Goal: Task Accomplishment & Management: Complete application form

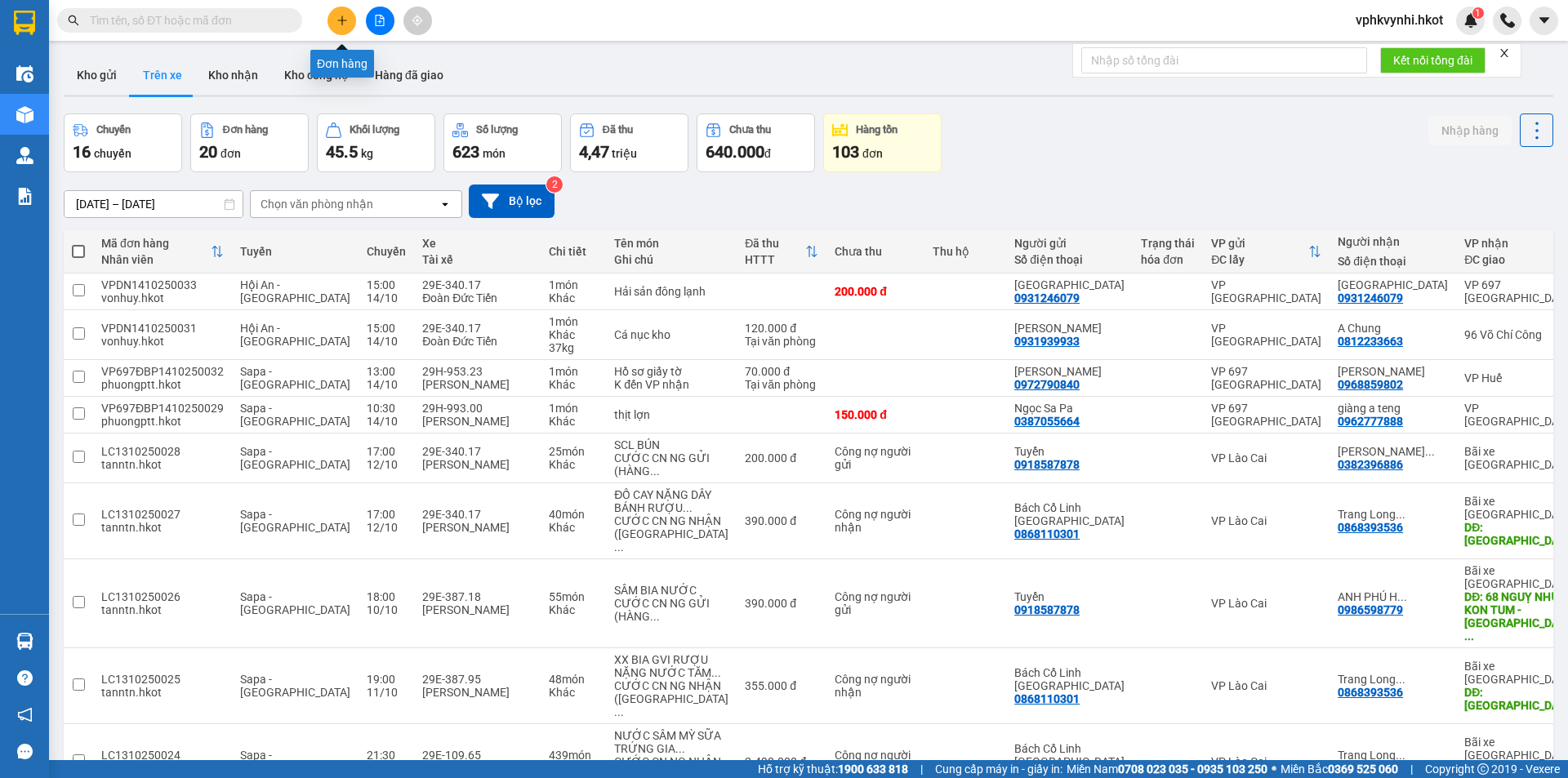
click at [349, 27] on button at bounding box center [341, 21] width 29 height 29
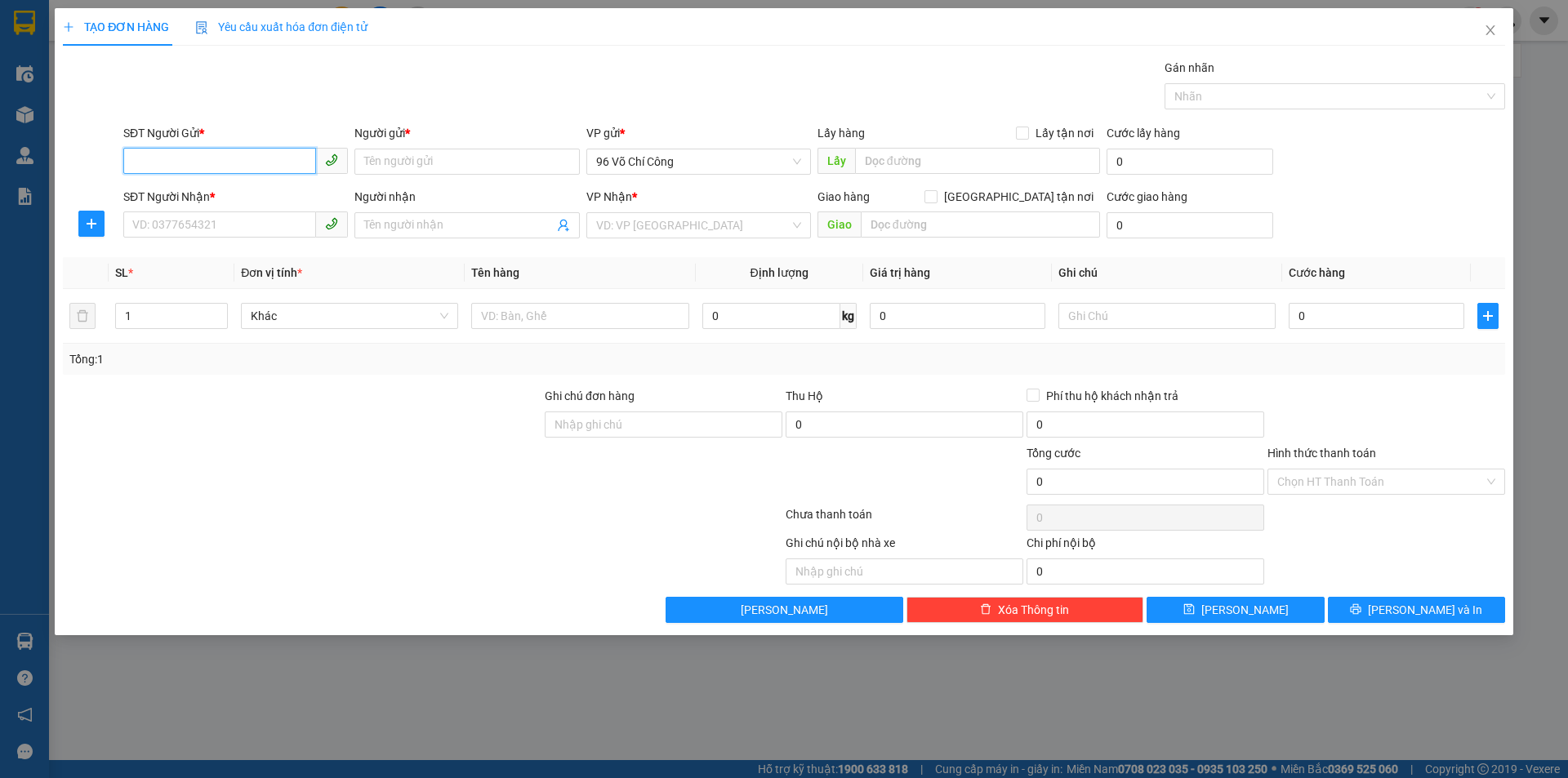
click at [246, 162] on input "SĐT Người Gửi *" at bounding box center [219, 161] width 193 height 26
type input "0904277117"
click at [459, 152] on input "Người gửi *" at bounding box center [466, 162] width 225 height 26
type input "[PERSON_NAME]"
click at [1173, 162] on input "0" at bounding box center [1189, 162] width 167 height 26
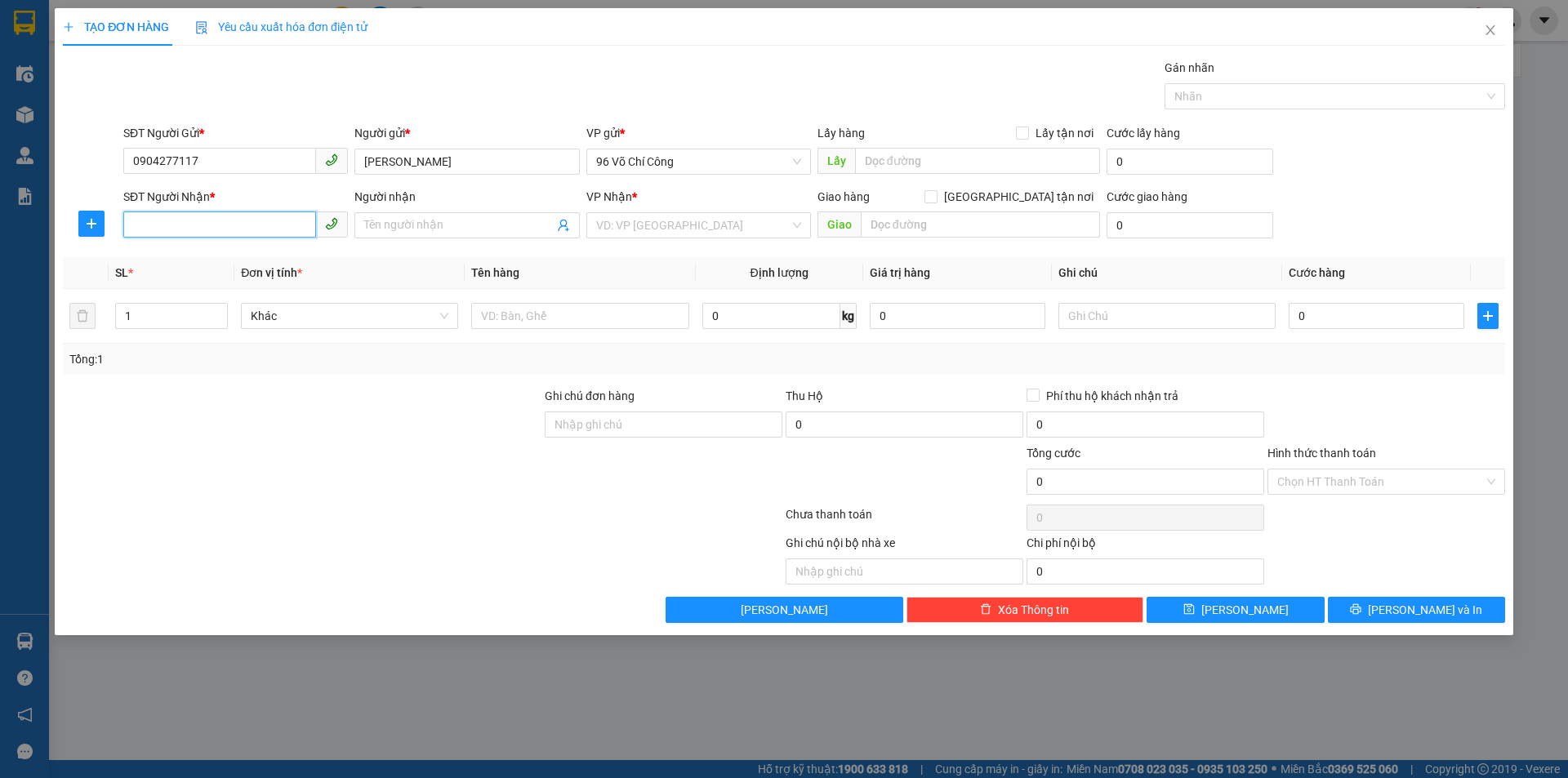
click at [197, 223] on input "SĐT Người Nhận *" at bounding box center [219, 224] width 193 height 26
click at [220, 225] on input "SĐT Người Nhận *" at bounding box center [219, 224] width 193 height 26
drag, startPoint x: 330, startPoint y: 216, endPoint x: 345, endPoint y: 216, distance: 14.7
click at [345, 216] on span at bounding box center [332, 224] width 32 height 26
click at [390, 226] on input "Người nhận" at bounding box center [458, 225] width 189 height 18
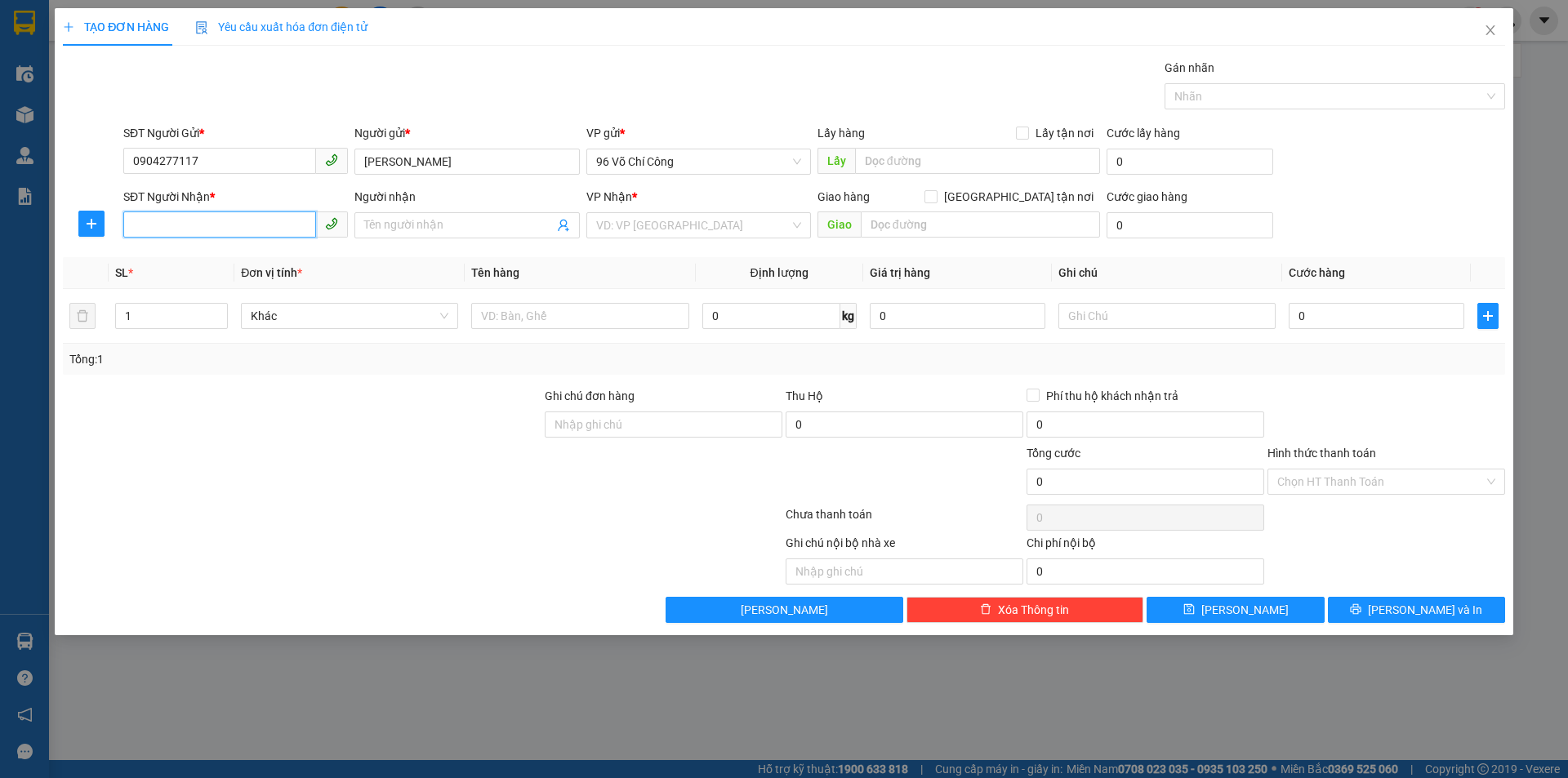
click at [232, 226] on input "SĐT Người Nhận *" at bounding box center [219, 224] width 193 height 26
type input "0"
type input "0913569559"
click at [443, 213] on span at bounding box center [466, 225] width 225 height 26
click at [156, 225] on input "0913569559" at bounding box center [219, 224] width 193 height 26
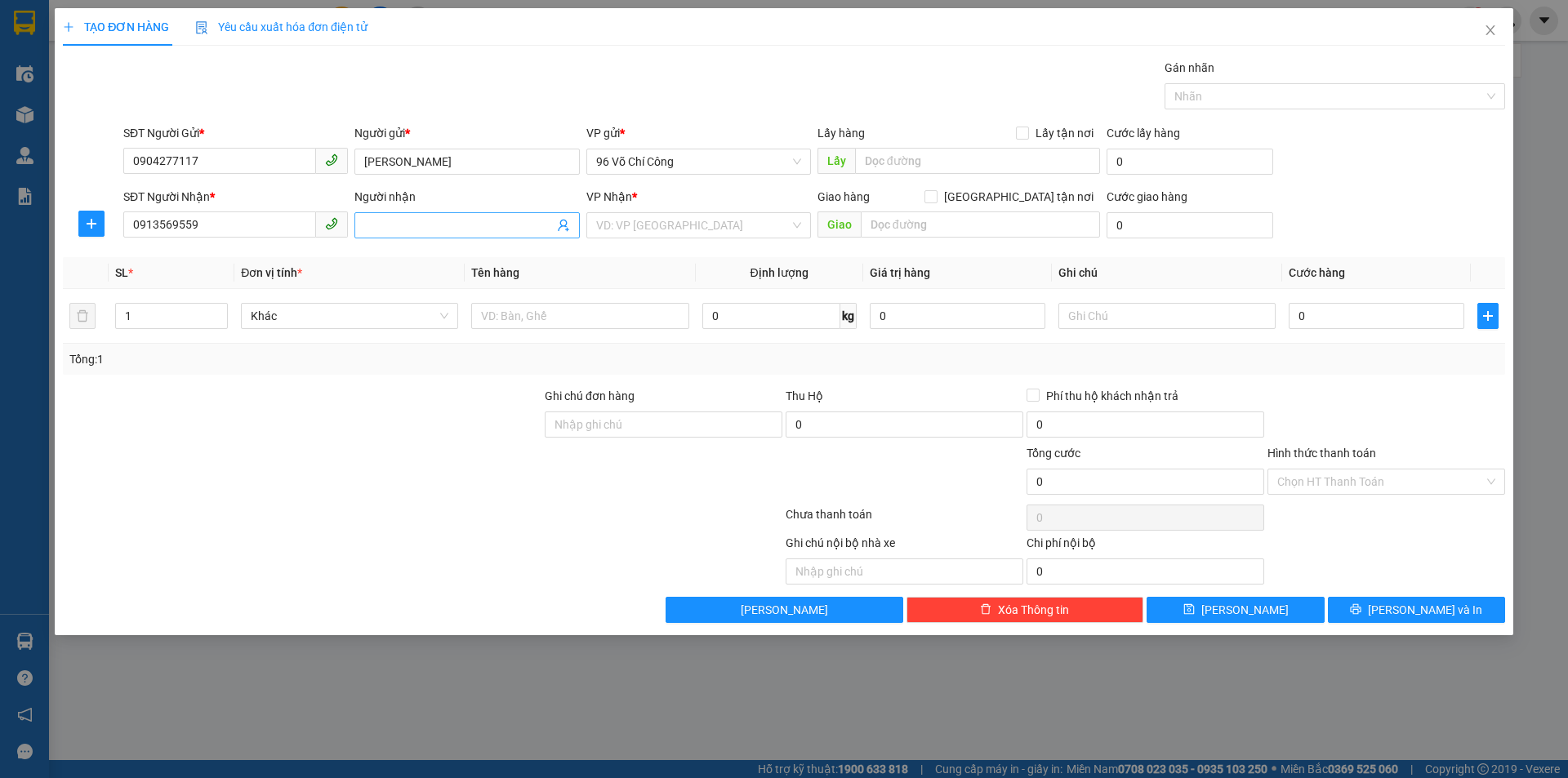
click at [432, 219] on input "Người nhận" at bounding box center [458, 225] width 189 height 18
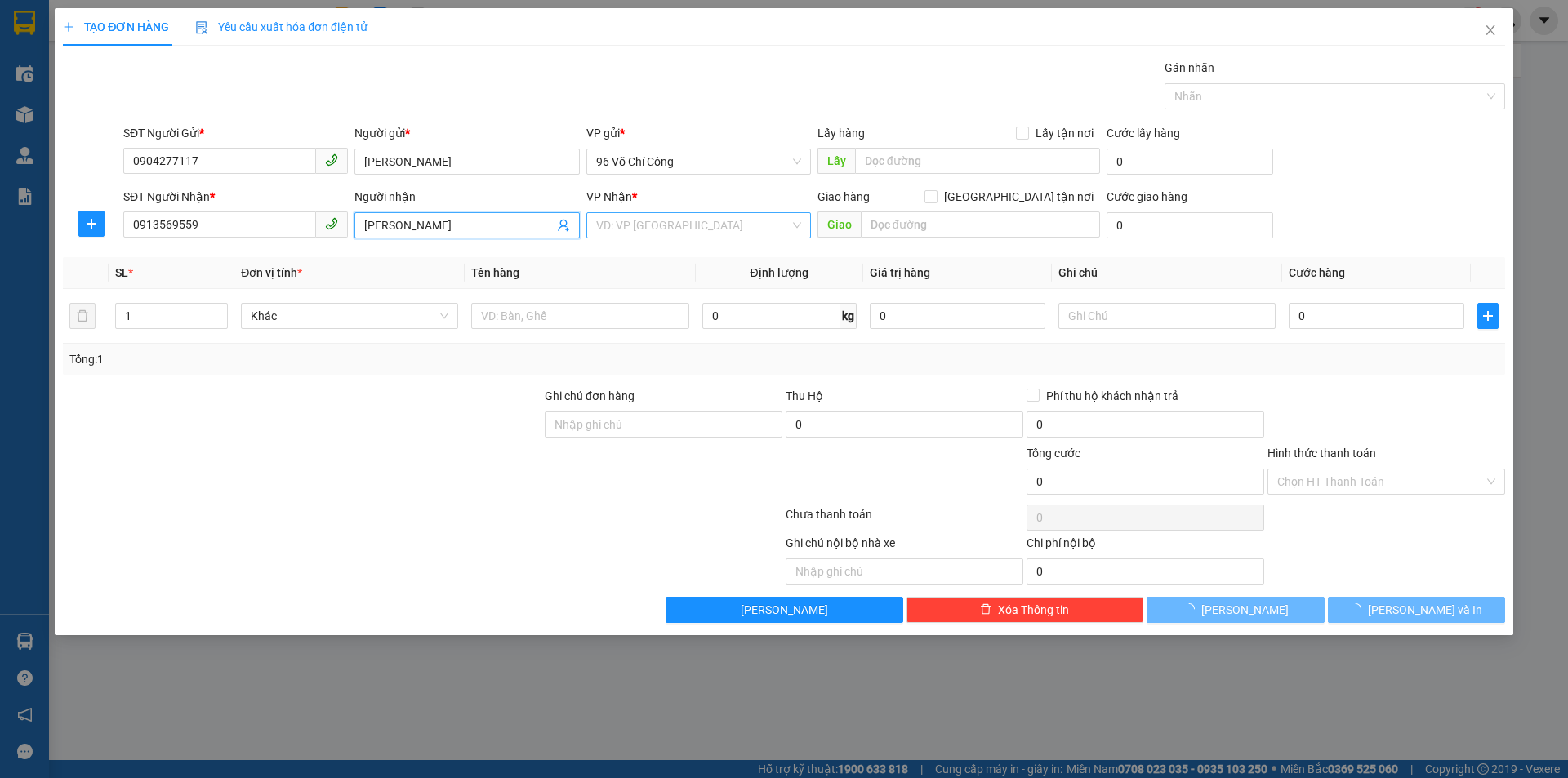
type input "[PERSON_NAME]"
click at [661, 216] on input "search" at bounding box center [693, 225] width 194 height 24
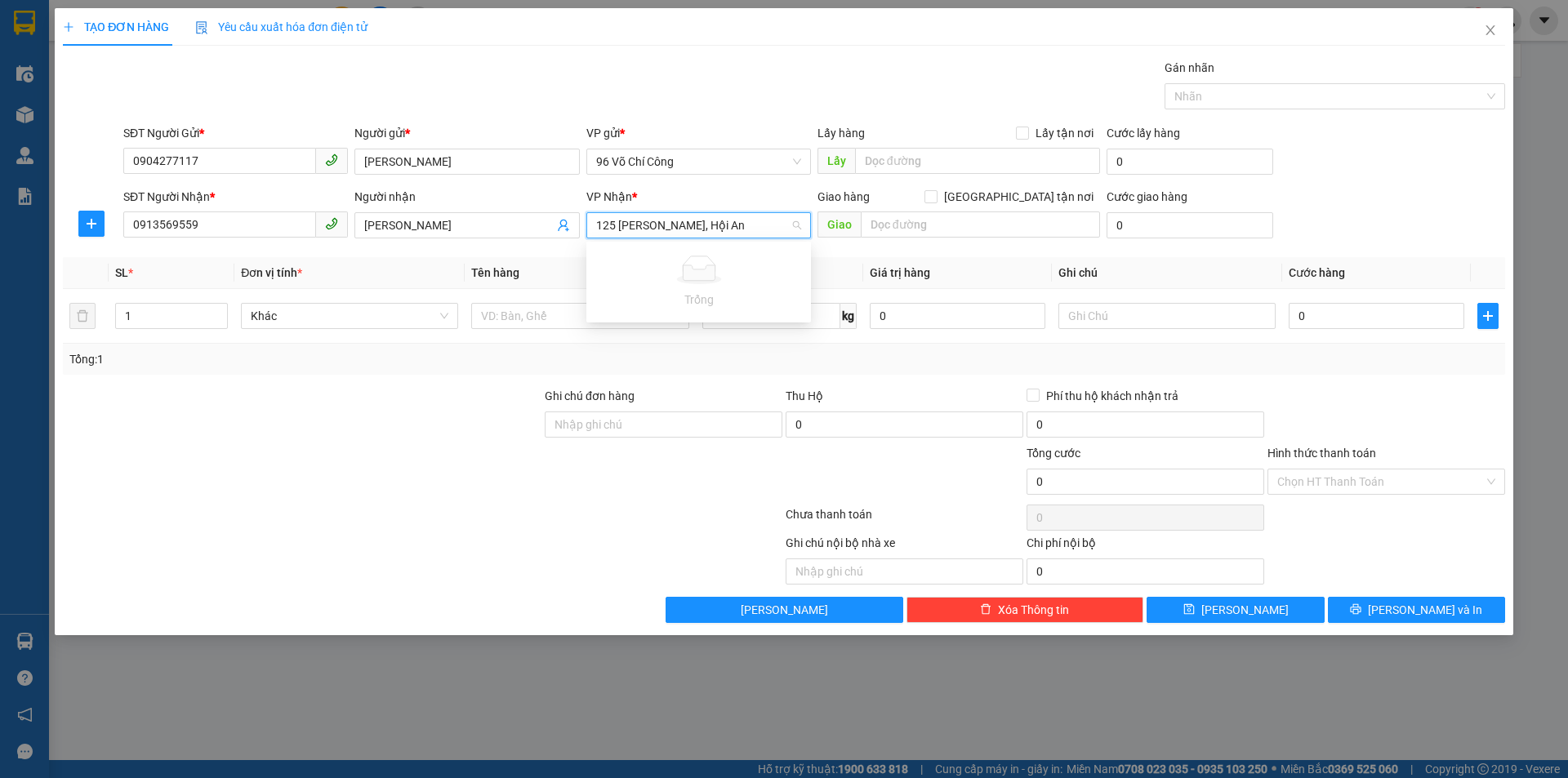
type input "125 [PERSON_NAME], Hội An"
click at [385, 411] on div at bounding box center [302, 415] width 482 height 57
click at [538, 310] on input "text" at bounding box center [579, 316] width 217 height 26
type input "Chìa khóa"
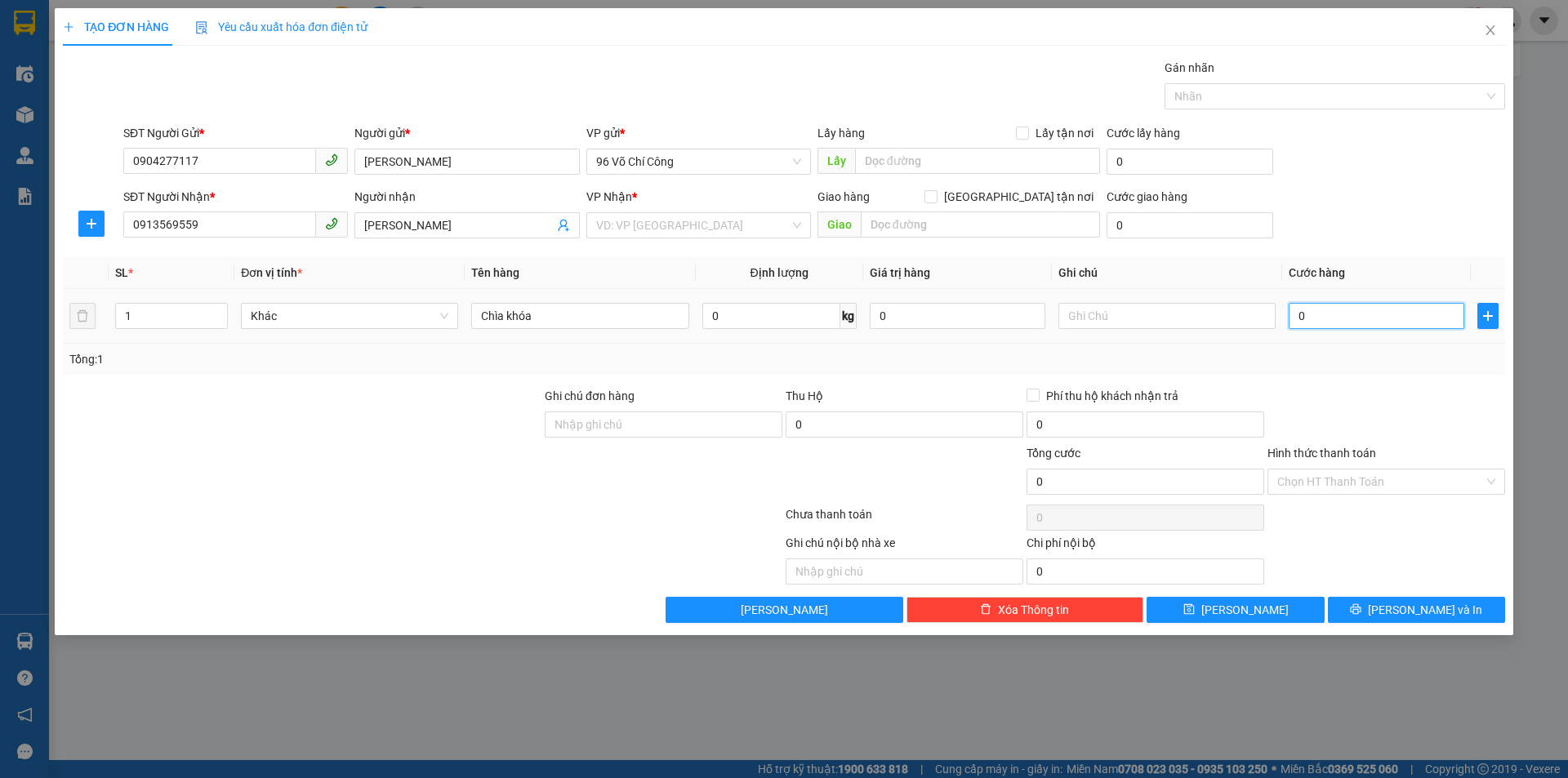
click at [1326, 316] on input "0" at bounding box center [1376, 316] width 176 height 26
type input "7"
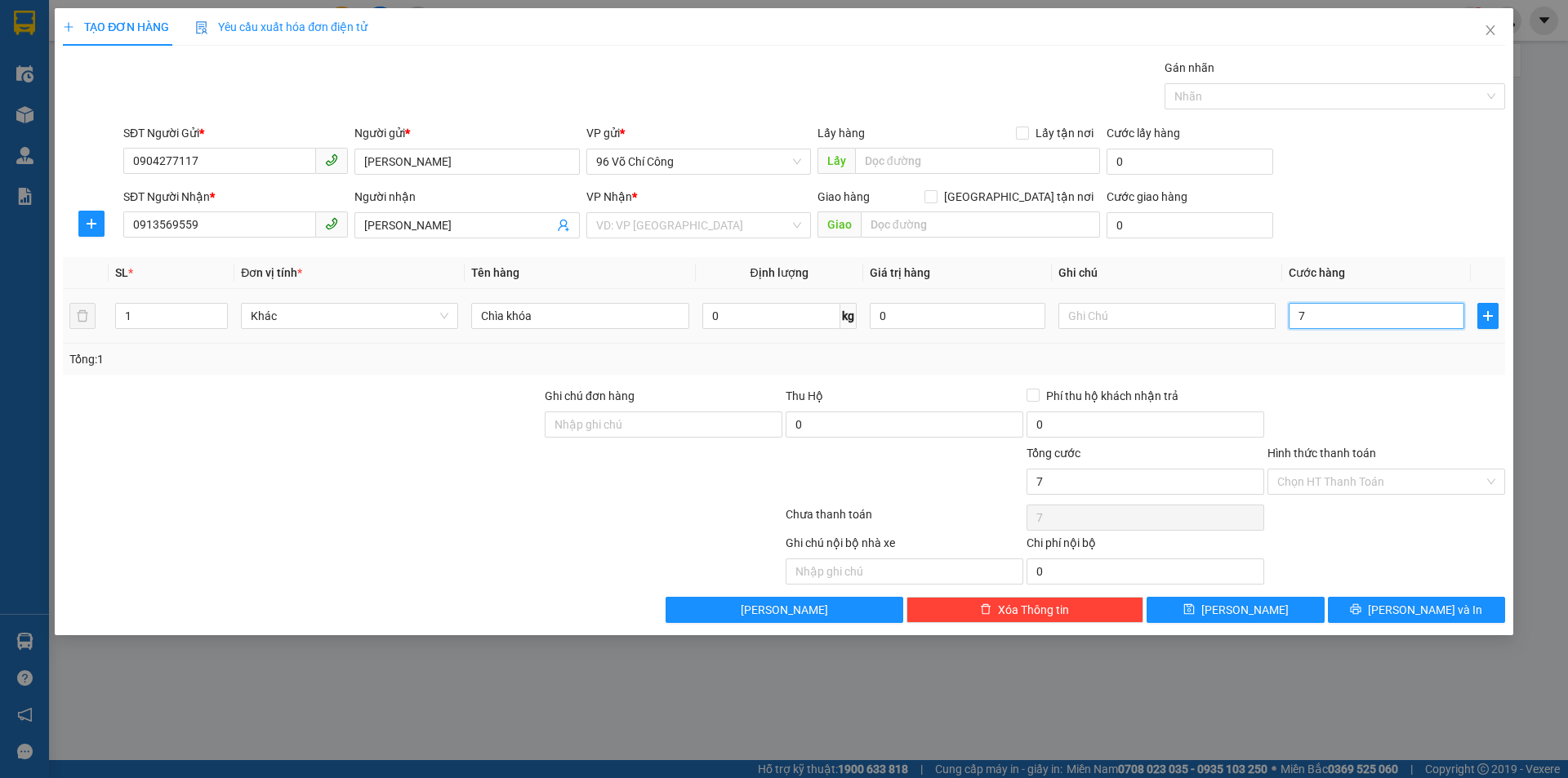
type input "70"
type input "70,"
type input "0"
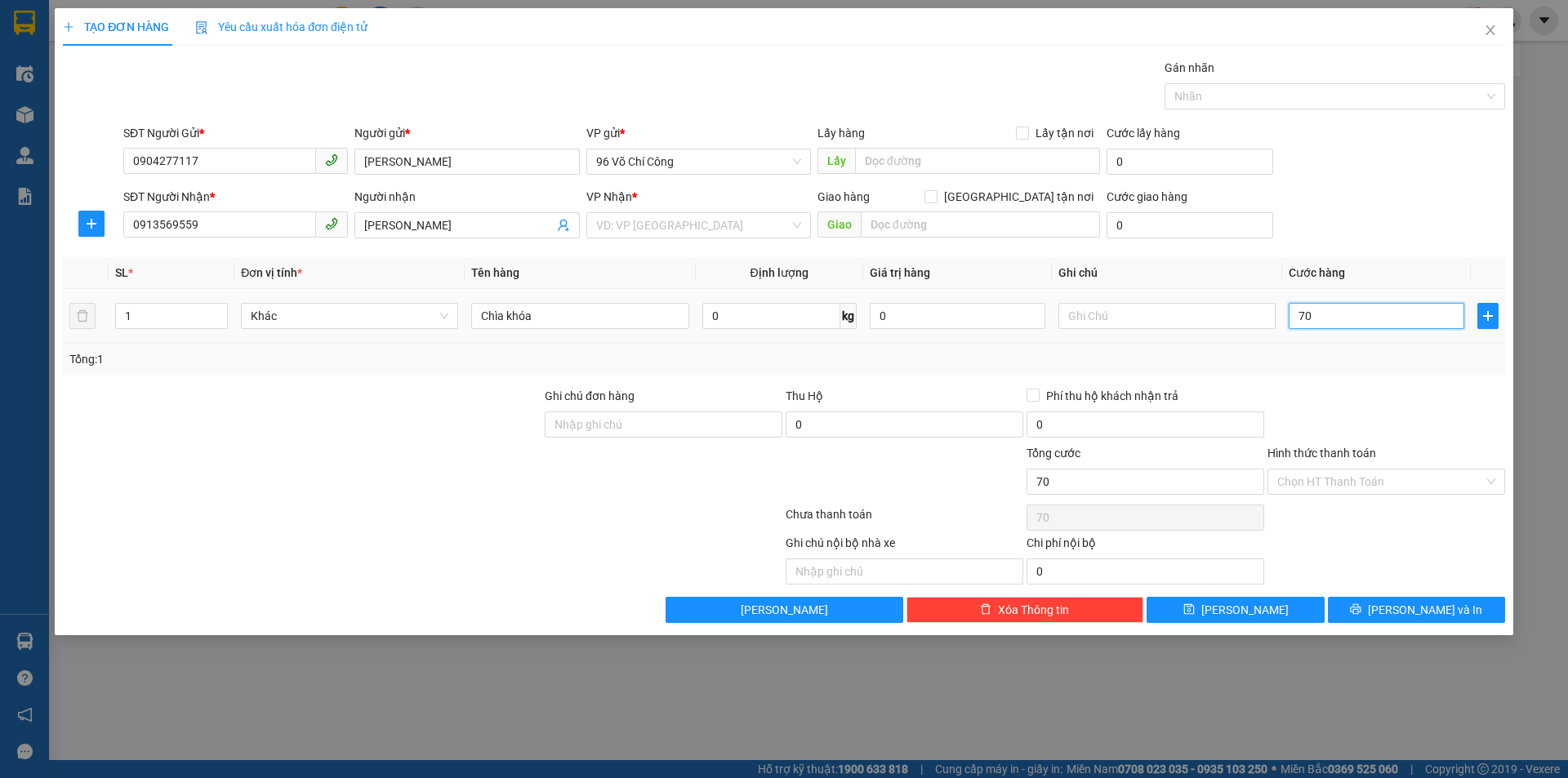
type input "0"
click at [1422, 345] on div "Tổng: 1" at bounding box center [784, 359] width 1442 height 31
click at [1362, 314] on input "0" at bounding box center [1376, 316] width 176 height 26
click at [1203, 318] on input "text" at bounding box center [1166, 316] width 217 height 26
type input "7"
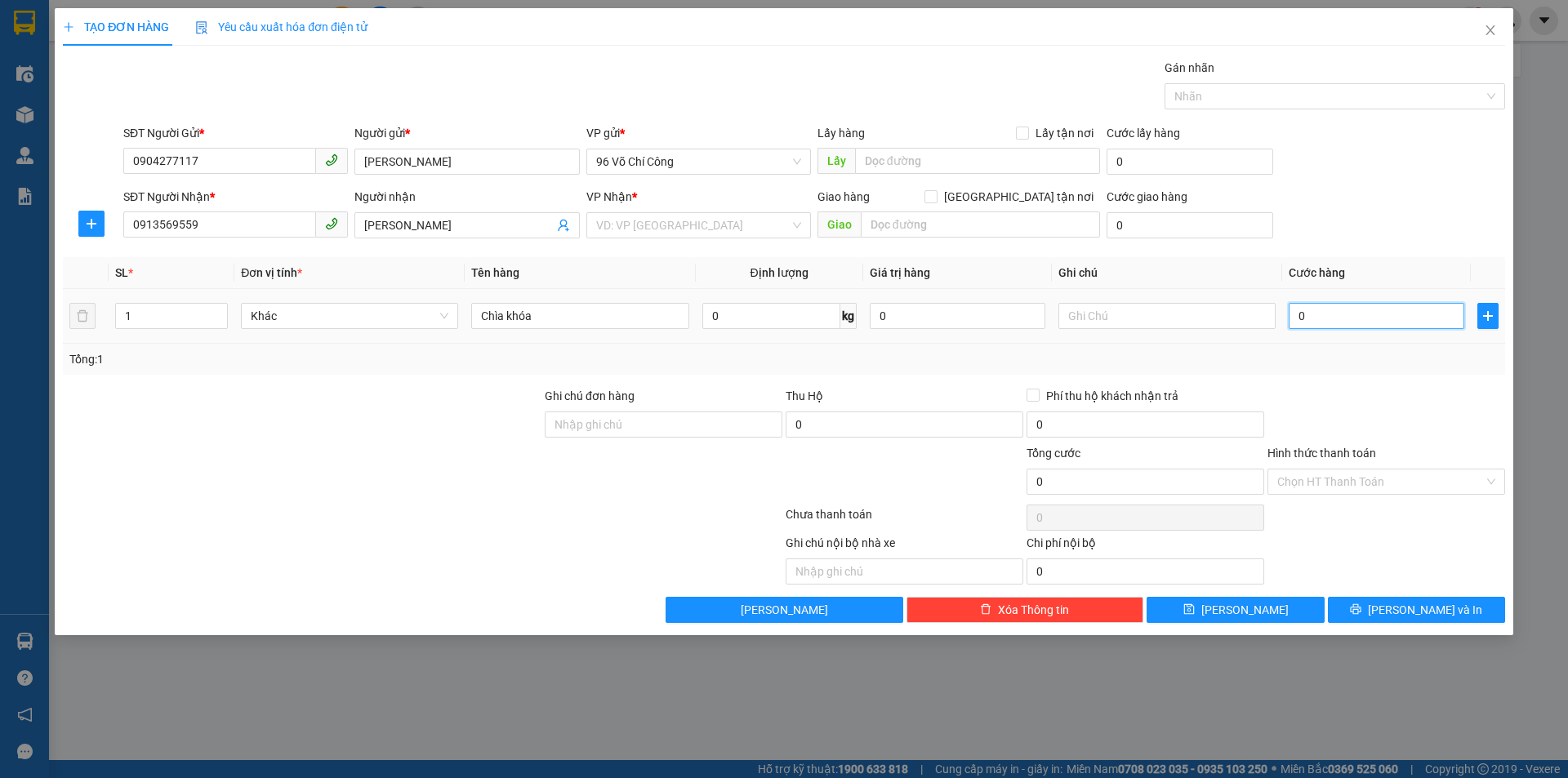
type input "7"
type input "70"
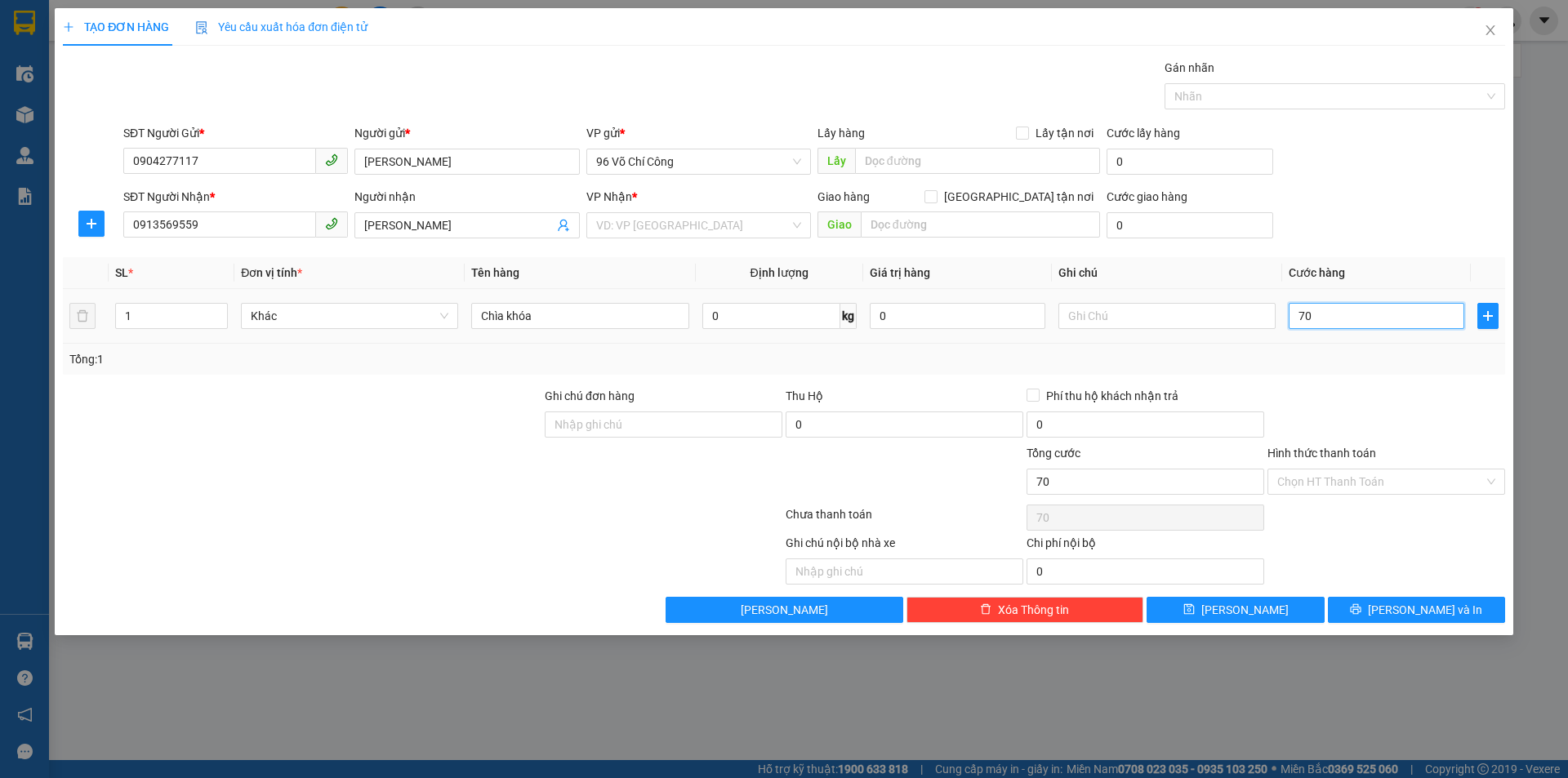
type input "70,"
type input "0"
click at [1496, 318] on span "plus" at bounding box center [1488, 315] width 20 height 13
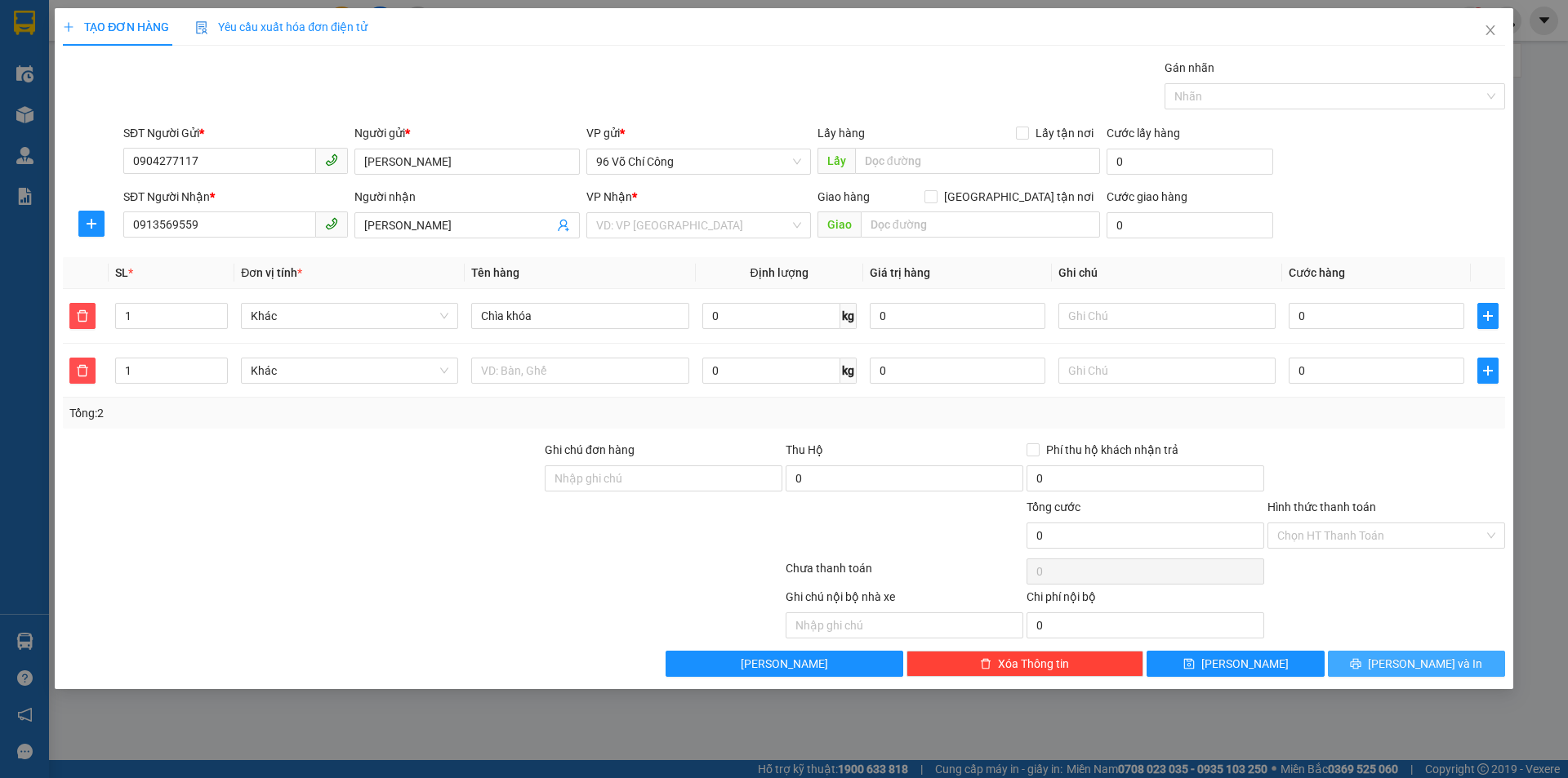
click at [1392, 655] on button "[PERSON_NAME] và In" at bounding box center [1416, 664] width 177 height 26
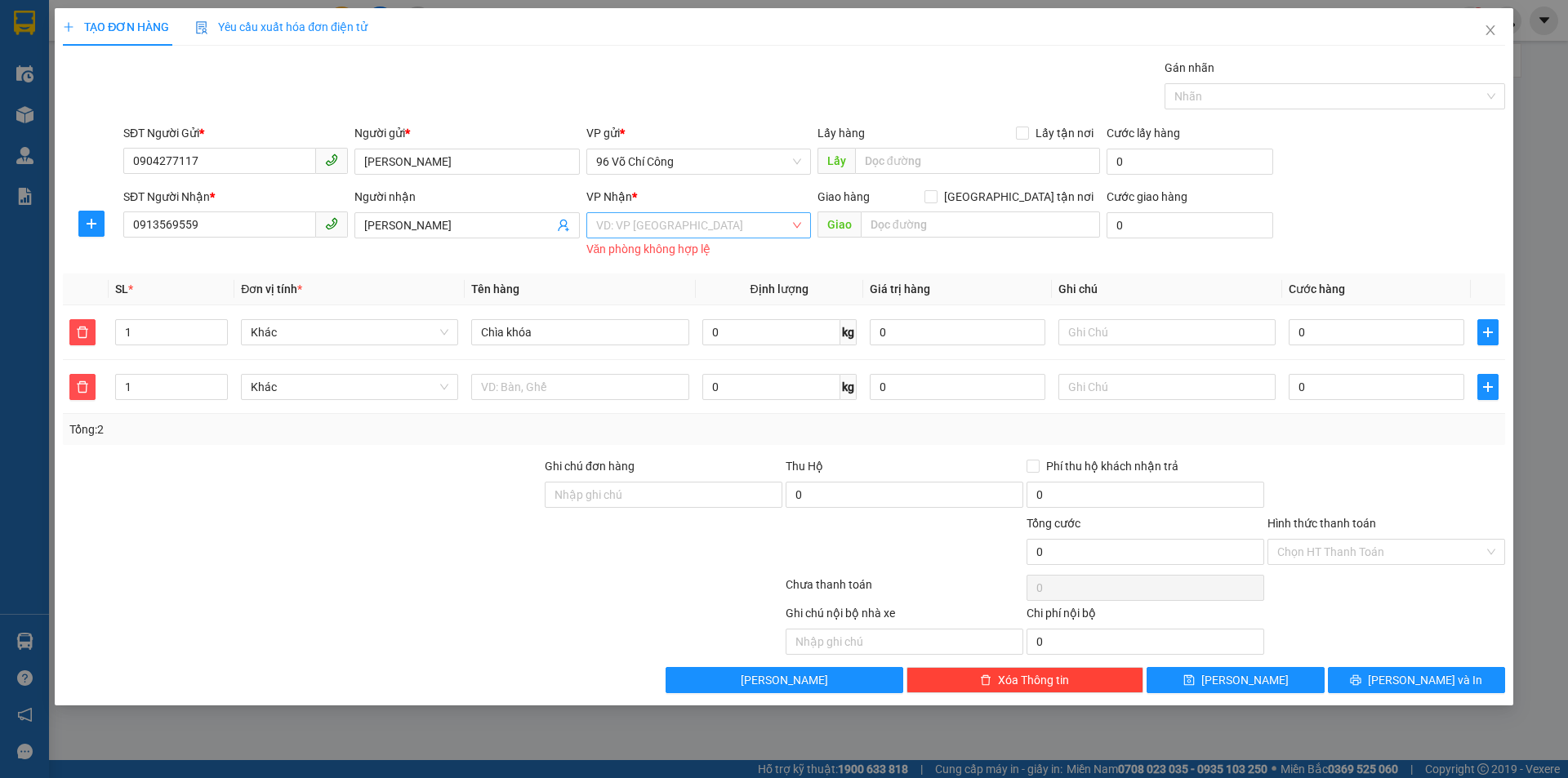
click at [676, 225] on input "search" at bounding box center [693, 225] width 194 height 24
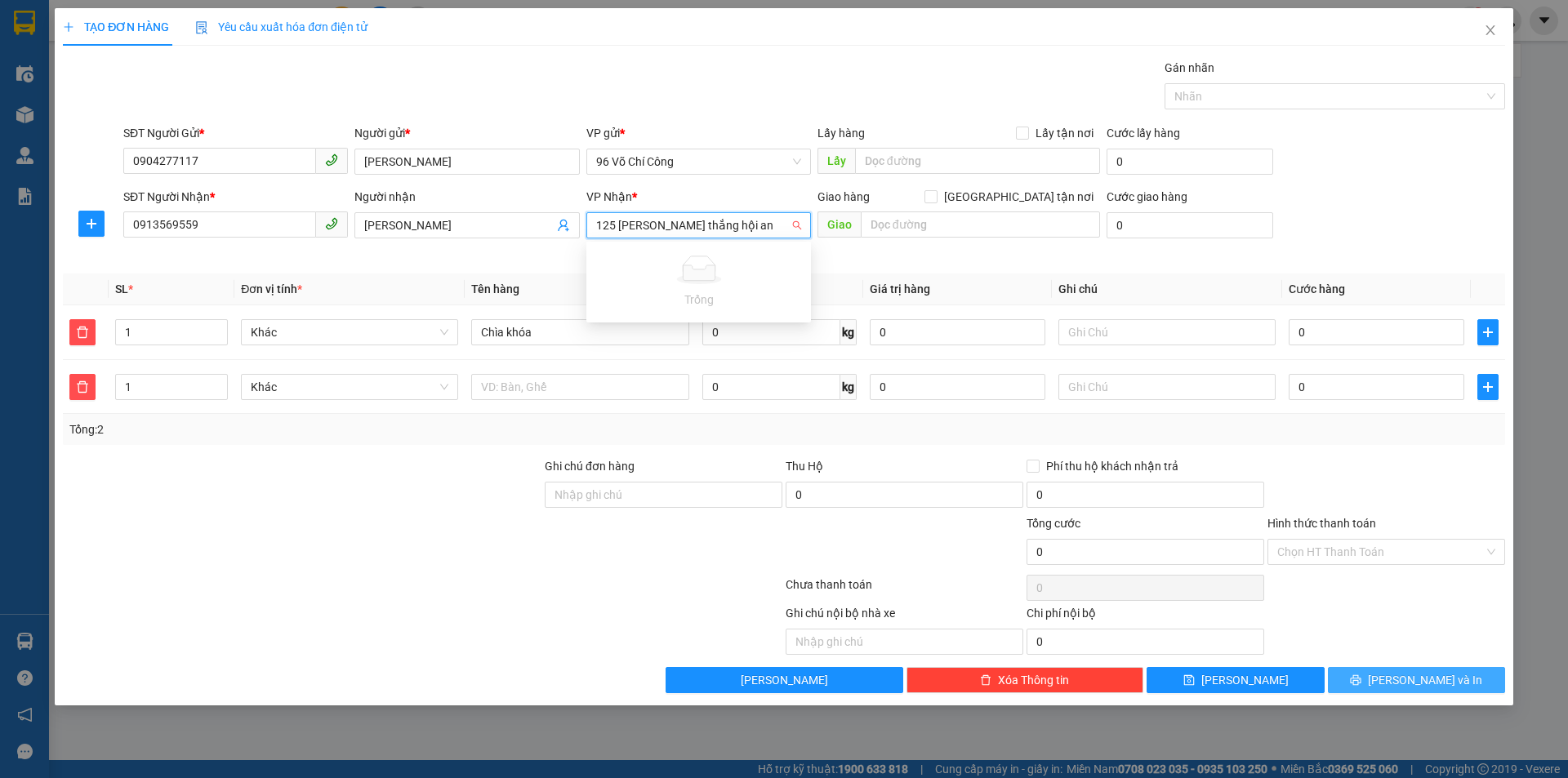
type input "125 [PERSON_NAME] thắng hội an"
click at [1402, 686] on span "[PERSON_NAME] và In" at bounding box center [1425, 680] width 114 height 18
click at [728, 238] on div "VD: VP [GEOGRAPHIC_DATA]" at bounding box center [698, 225] width 225 height 26
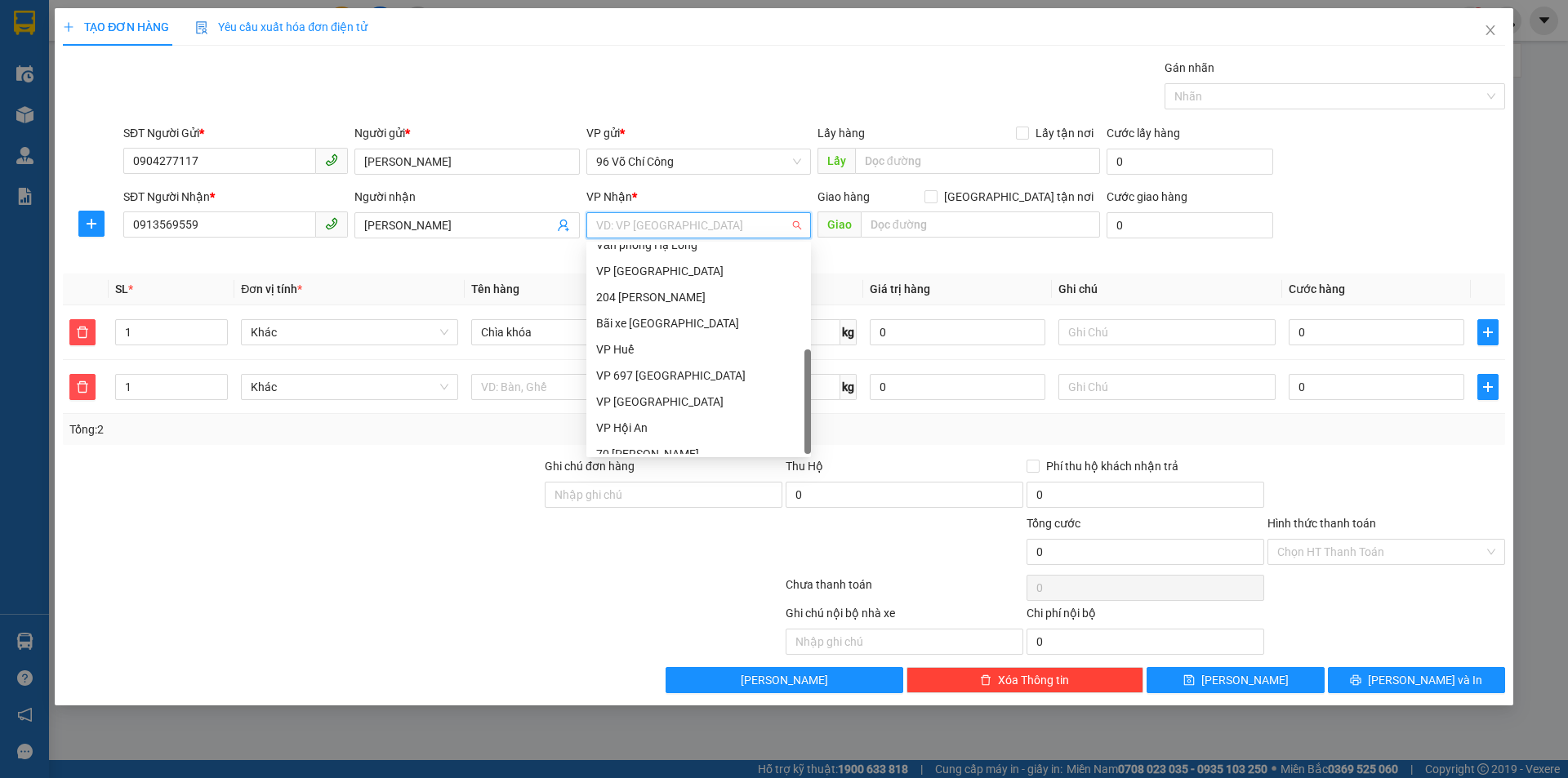
scroll to position [157, 0]
click at [679, 425] on div "VP Hội An" at bounding box center [698, 415] width 225 height 26
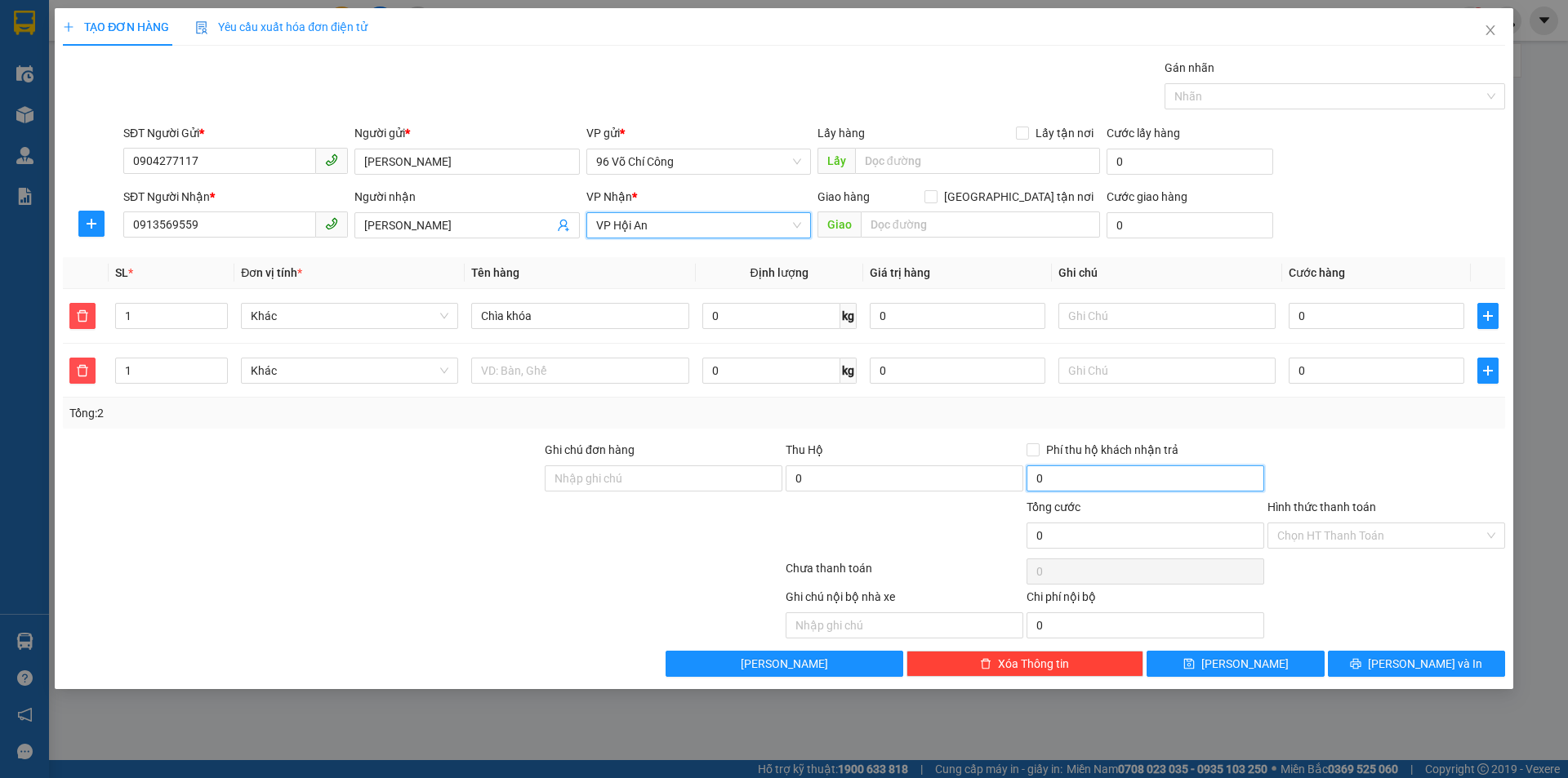
click at [1143, 489] on input "0" at bounding box center [1145, 478] width 238 height 26
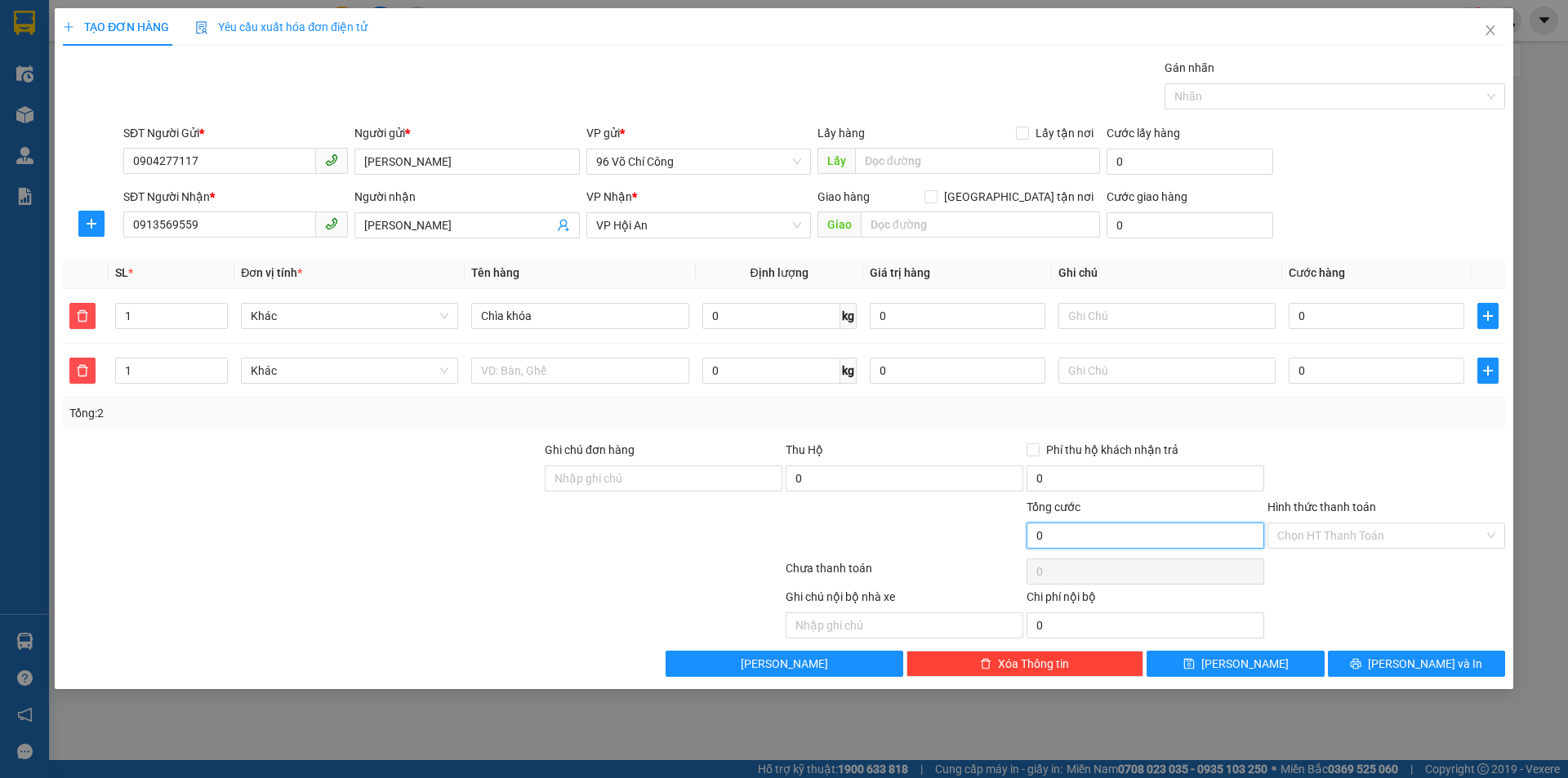
click at [1128, 536] on input "0" at bounding box center [1145, 536] width 238 height 26
click at [1388, 314] on input "0" at bounding box center [1376, 316] width 176 height 26
type input "7"
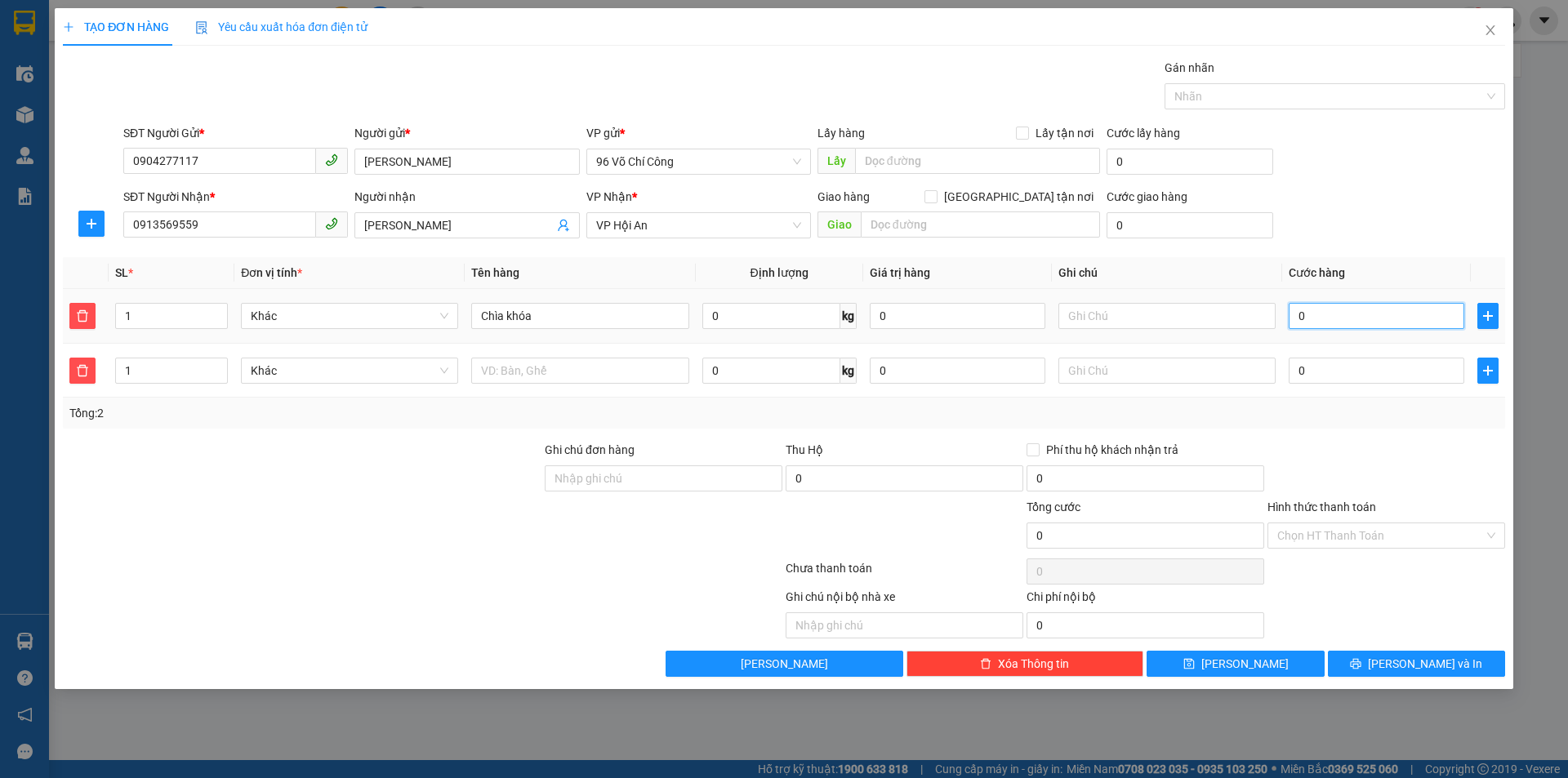
type input "7"
type input "70"
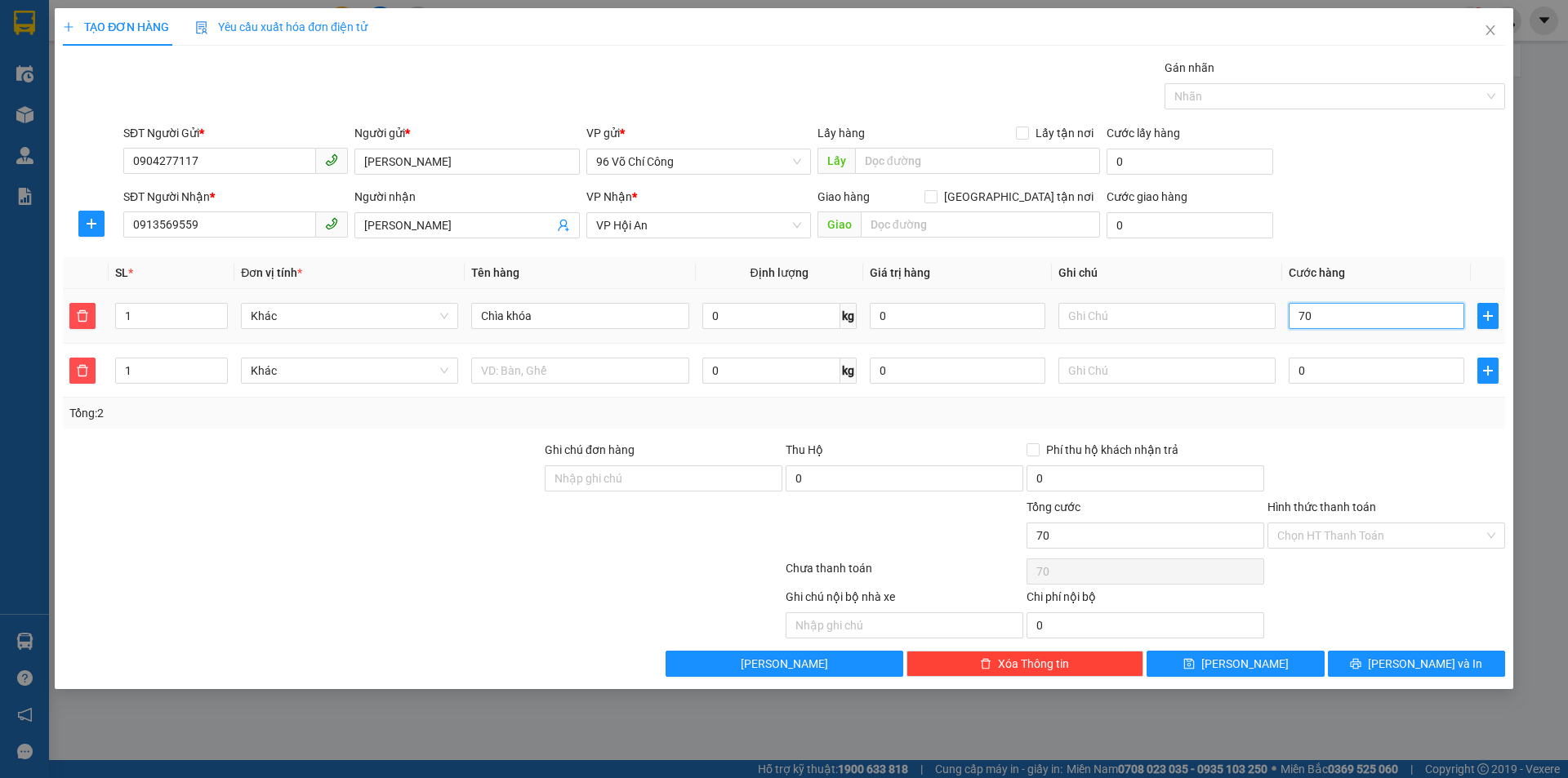
type input "70,"
type input "0"
click at [1486, 319] on icon "plus" at bounding box center [1487, 315] width 13 height 13
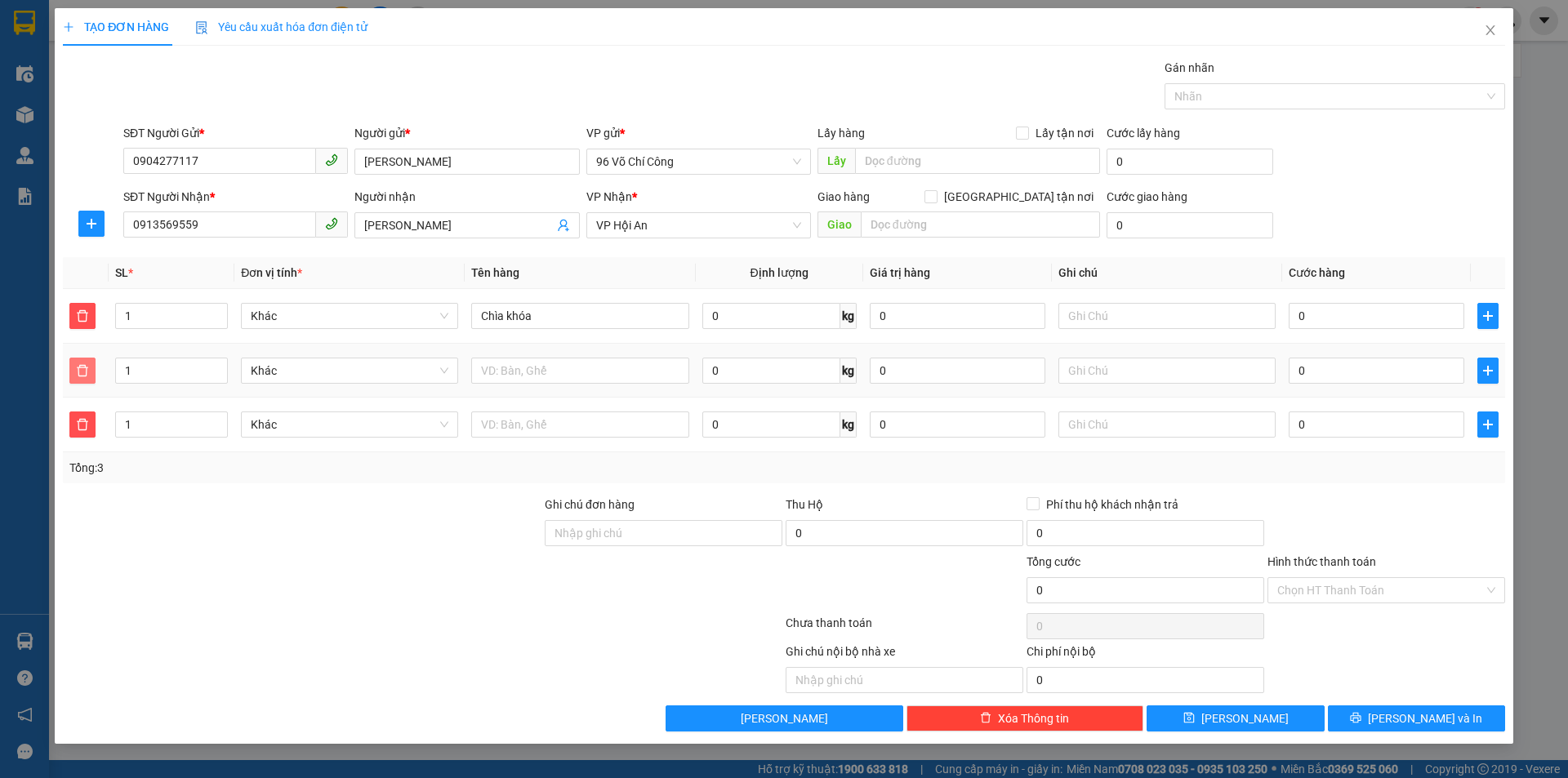
click at [91, 380] on button "button" at bounding box center [82, 371] width 26 height 26
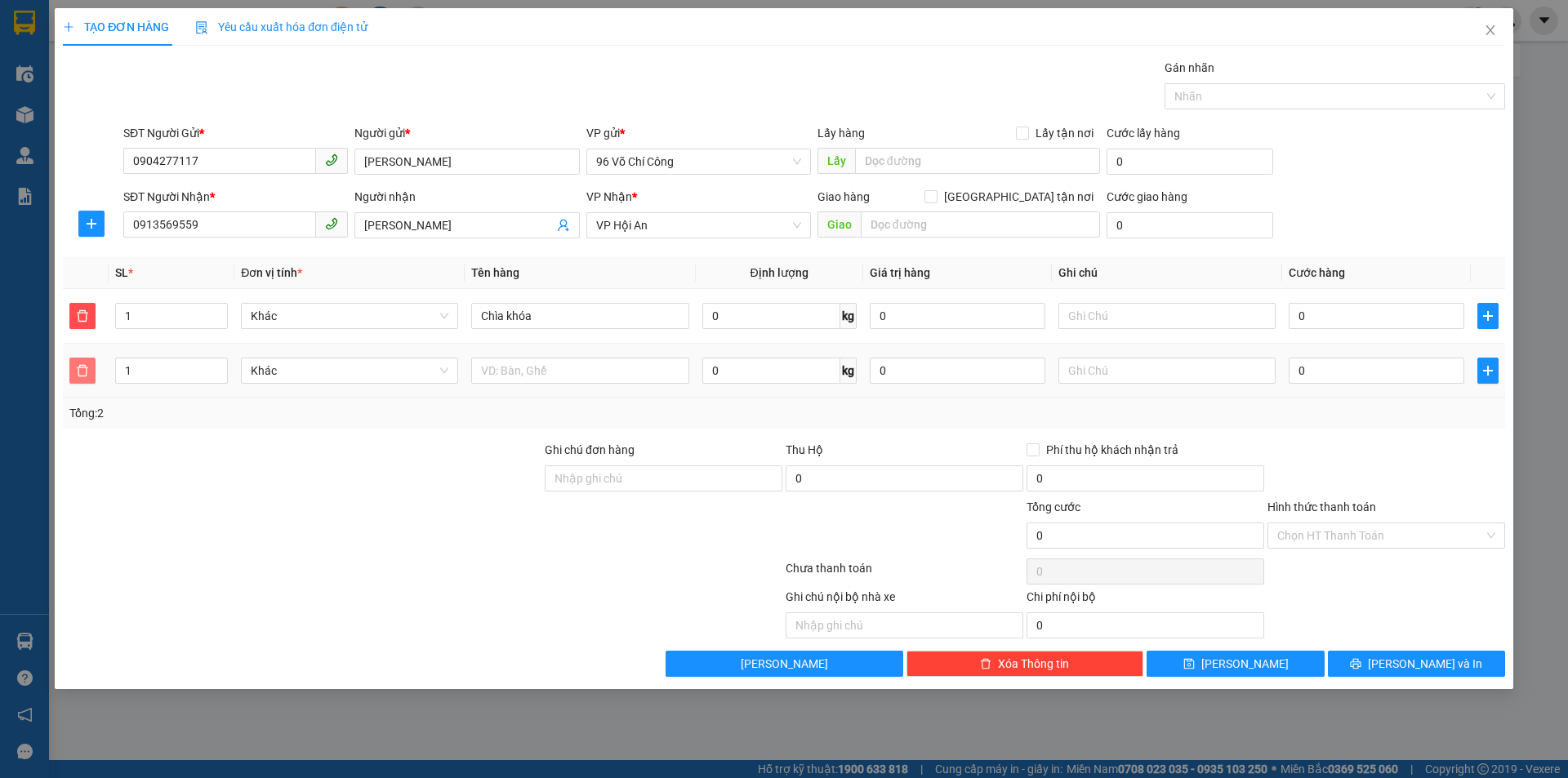
click at [90, 375] on span "delete" at bounding box center [82, 370] width 24 height 13
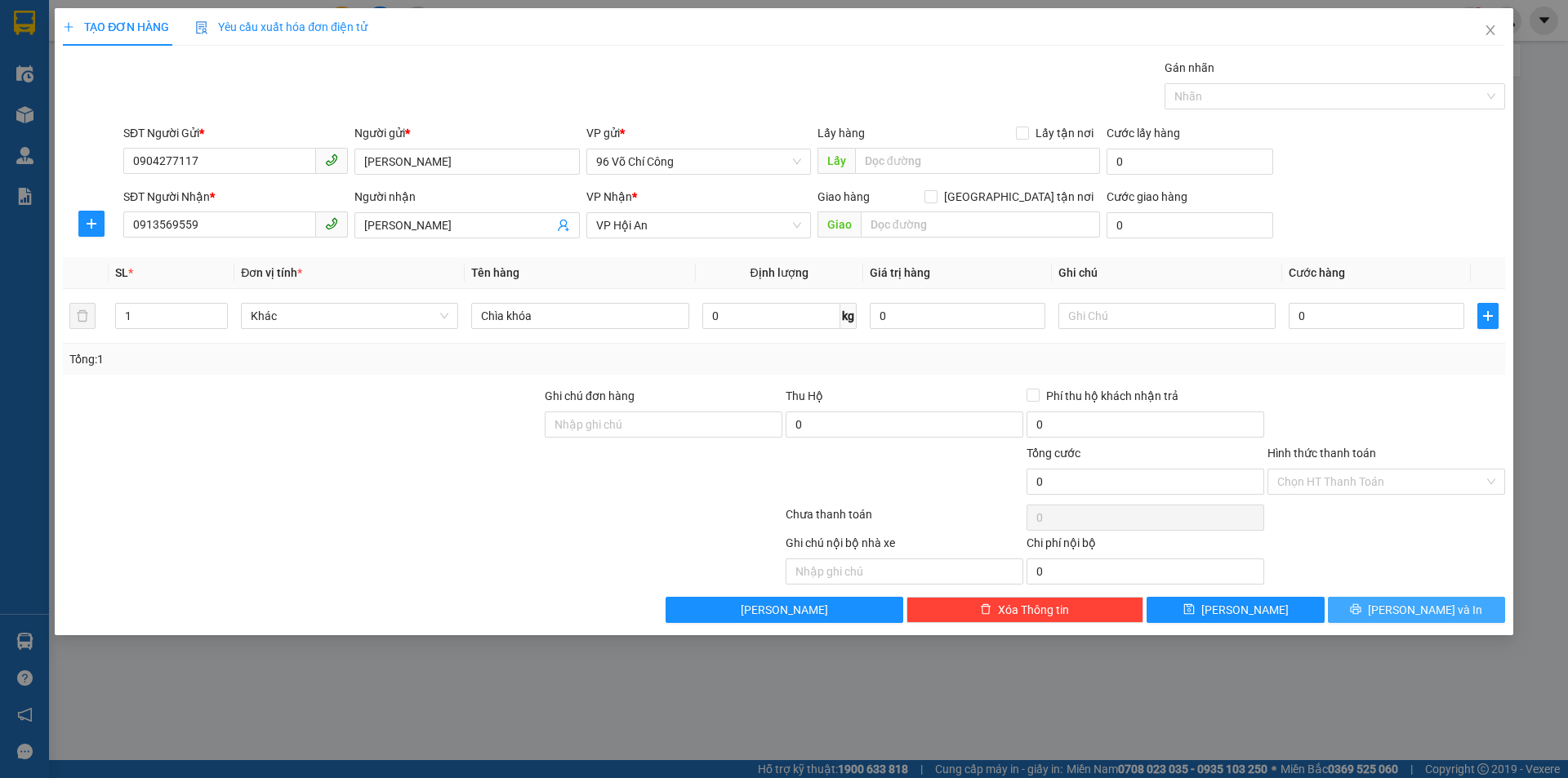
click at [1371, 609] on button "[PERSON_NAME] và In" at bounding box center [1416, 610] width 177 height 26
click at [942, 326] on input "0" at bounding box center [958, 316] width 176 height 26
click at [939, 372] on div "Tổng: 1" at bounding box center [784, 359] width 1442 height 31
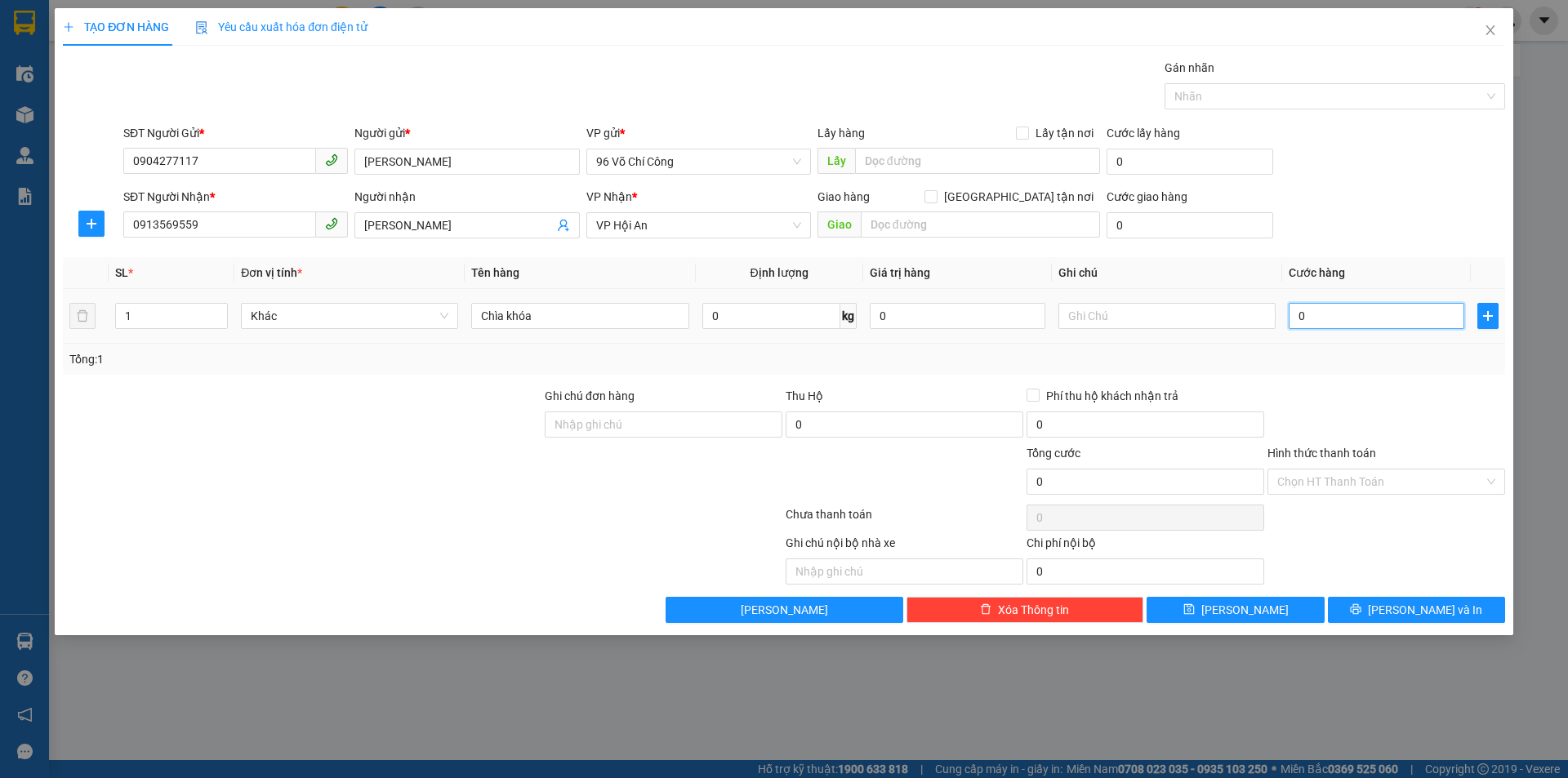
click at [1366, 317] on input "0" at bounding box center [1376, 316] width 176 height 26
type input "7"
type input "70"
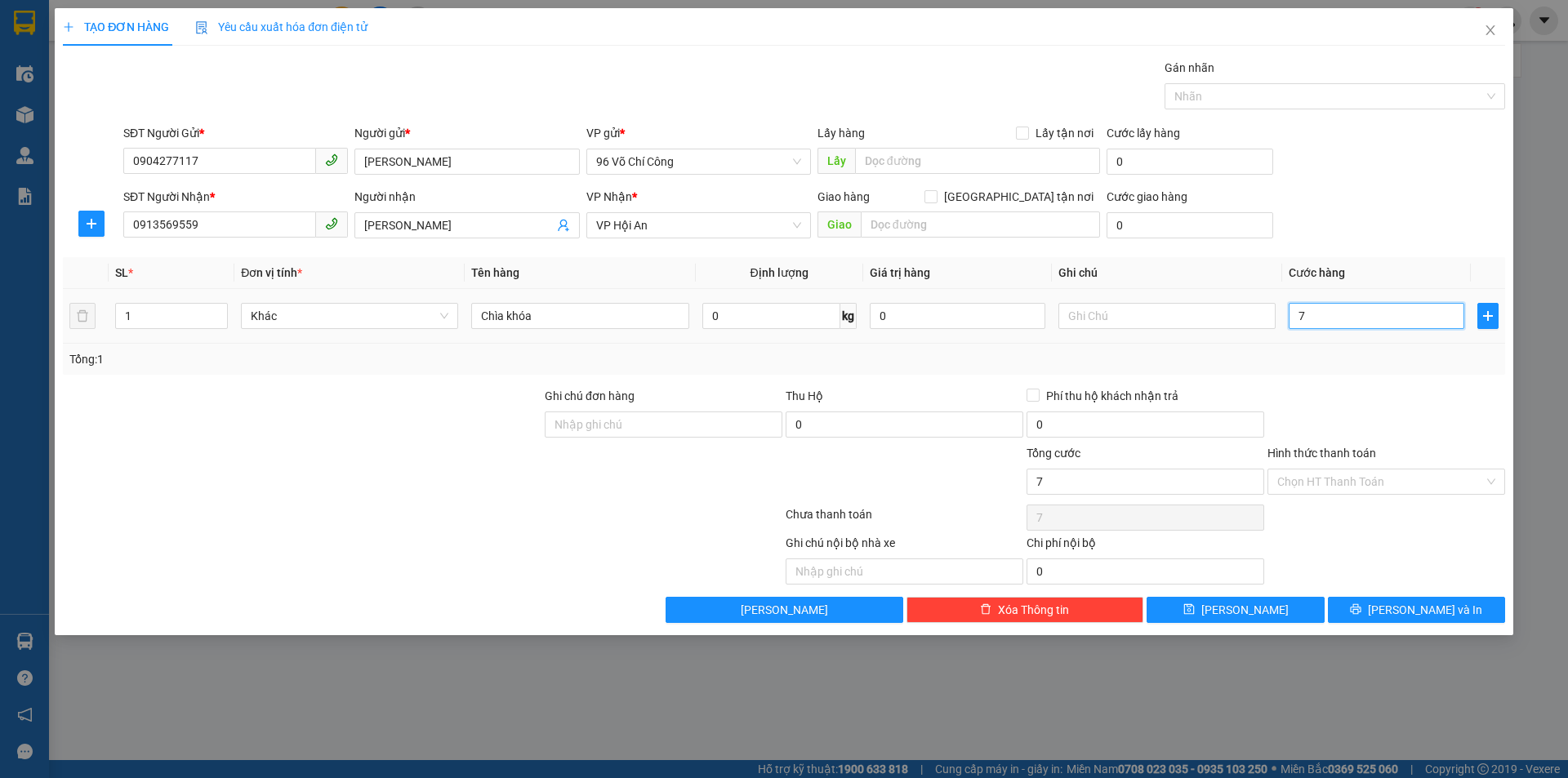
type input "70"
type input "700"
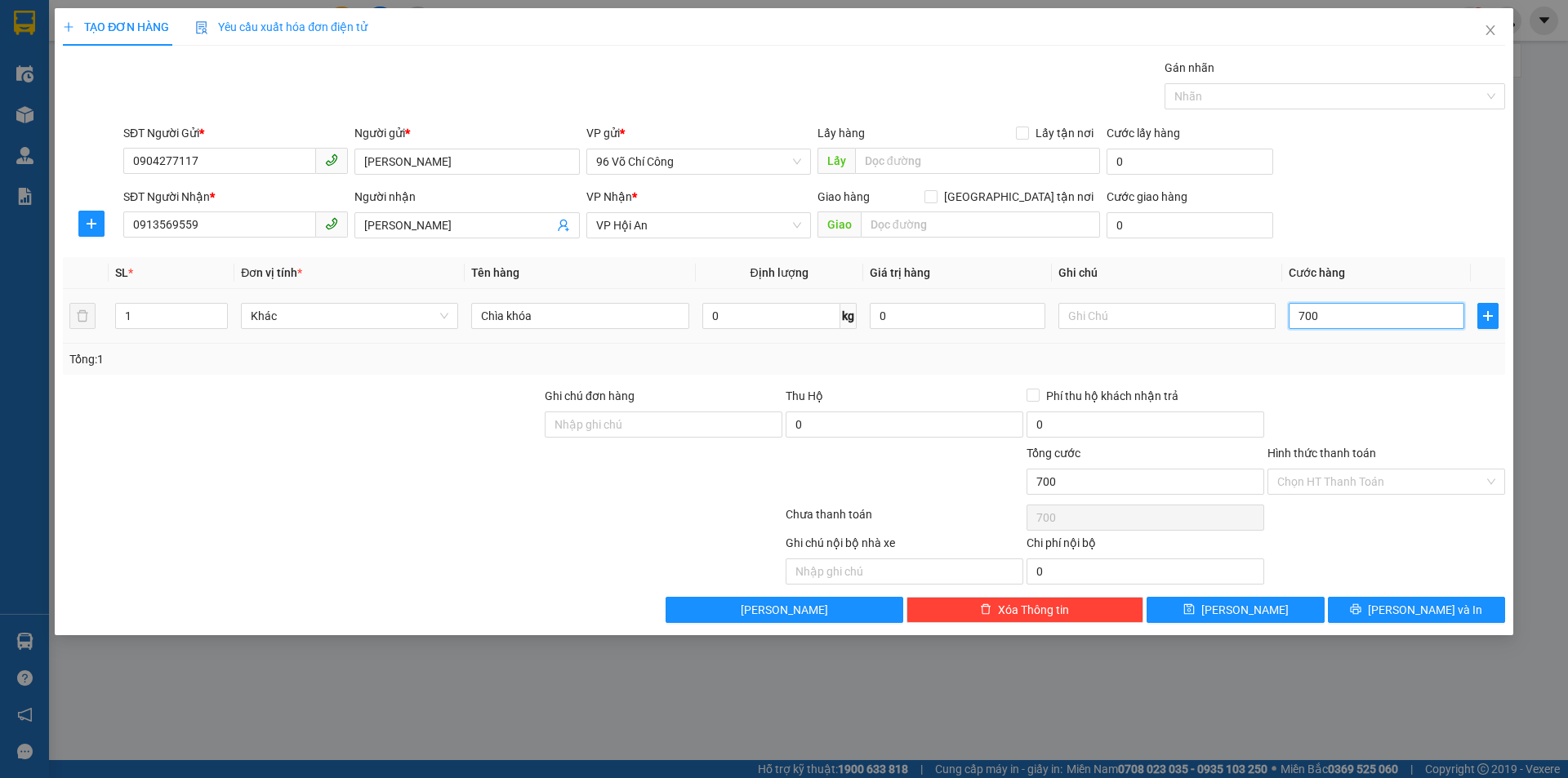
type input "7.000"
type input "70.000"
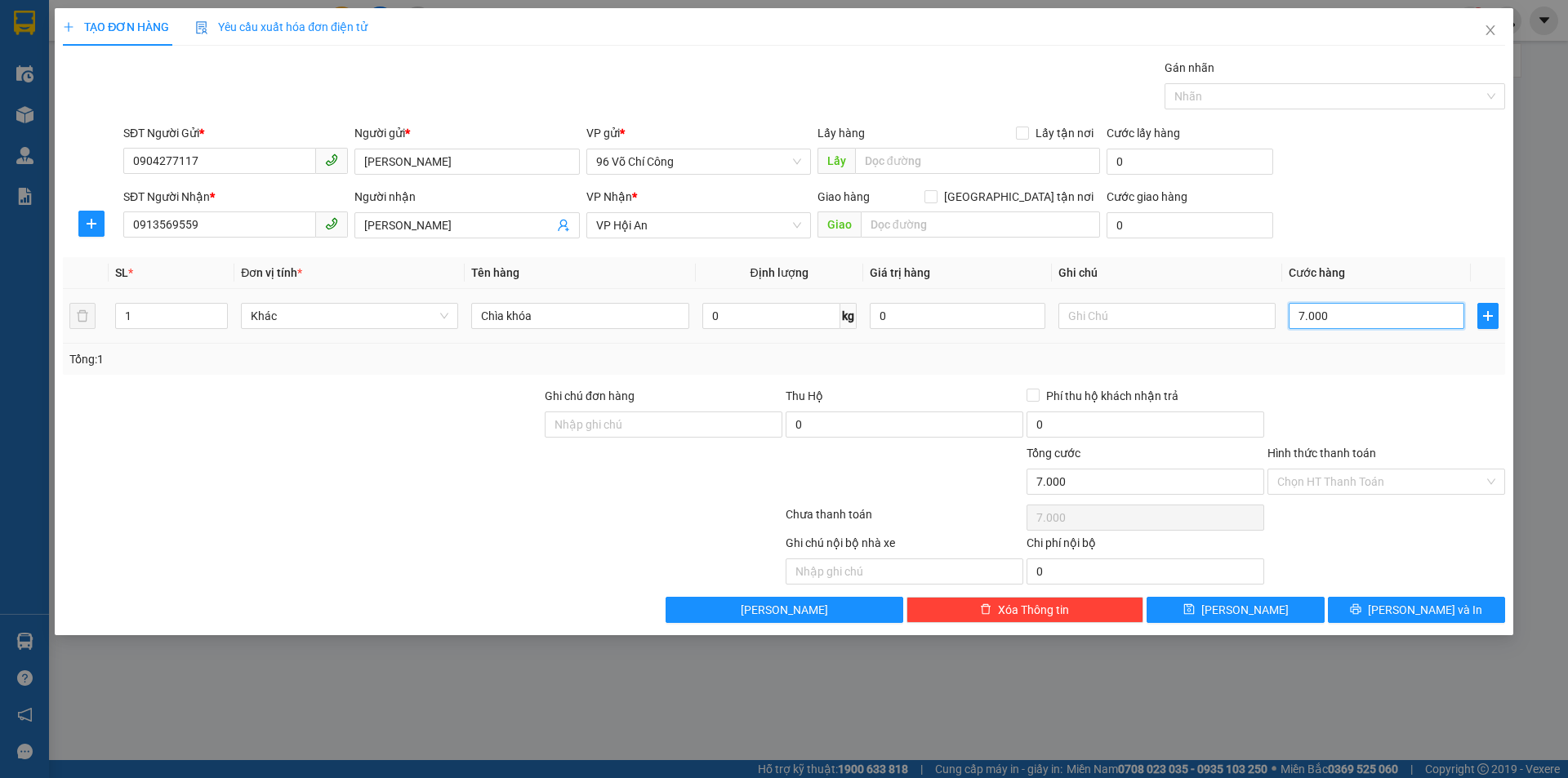
type input "70.000"
click at [1263, 608] on button "[PERSON_NAME]" at bounding box center [1234, 610] width 177 height 26
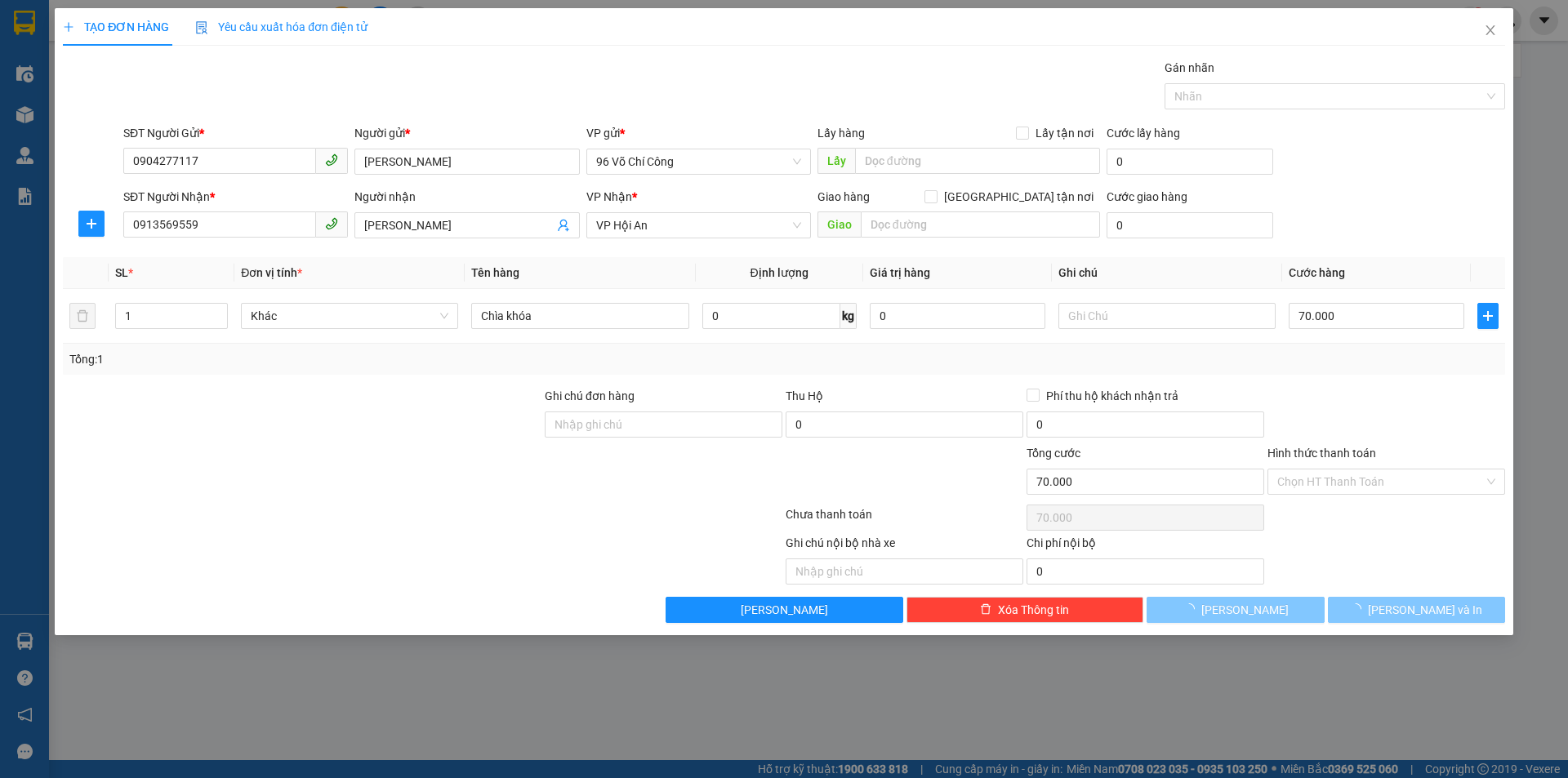
type input "0"
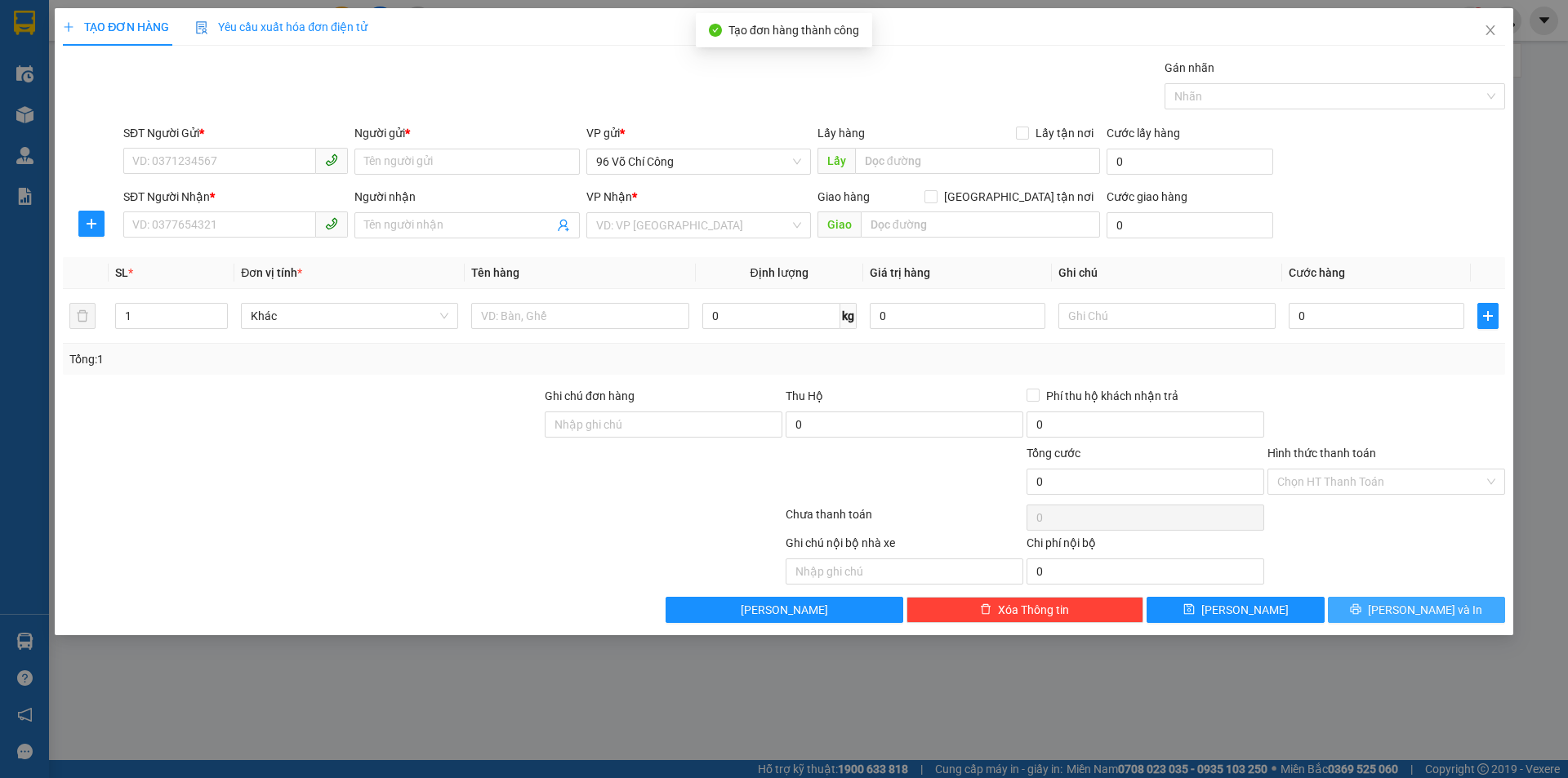
click at [1369, 612] on button "[PERSON_NAME] và In" at bounding box center [1416, 610] width 177 height 26
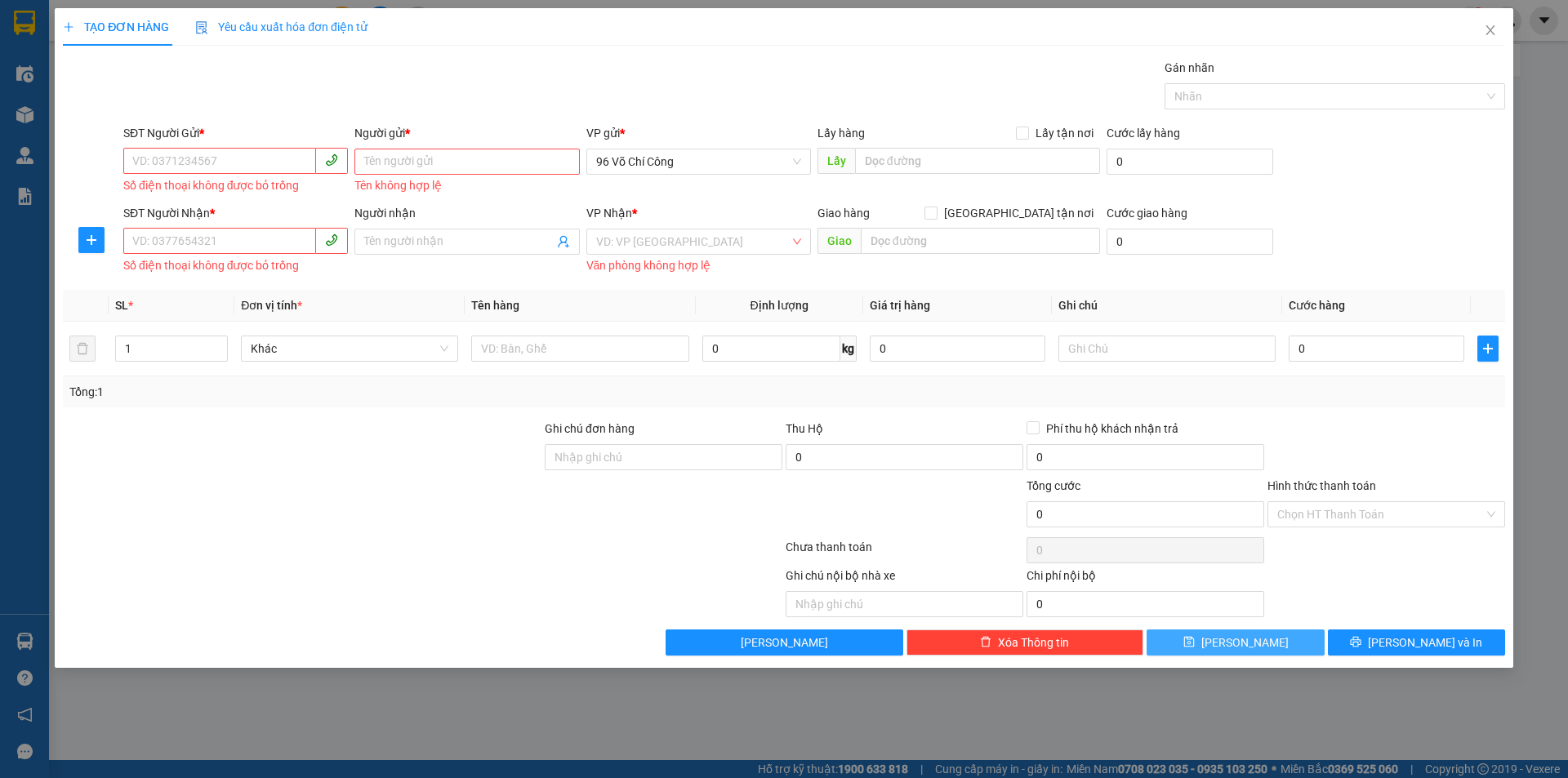
click at [1252, 652] on button "[PERSON_NAME]" at bounding box center [1234, 643] width 177 height 26
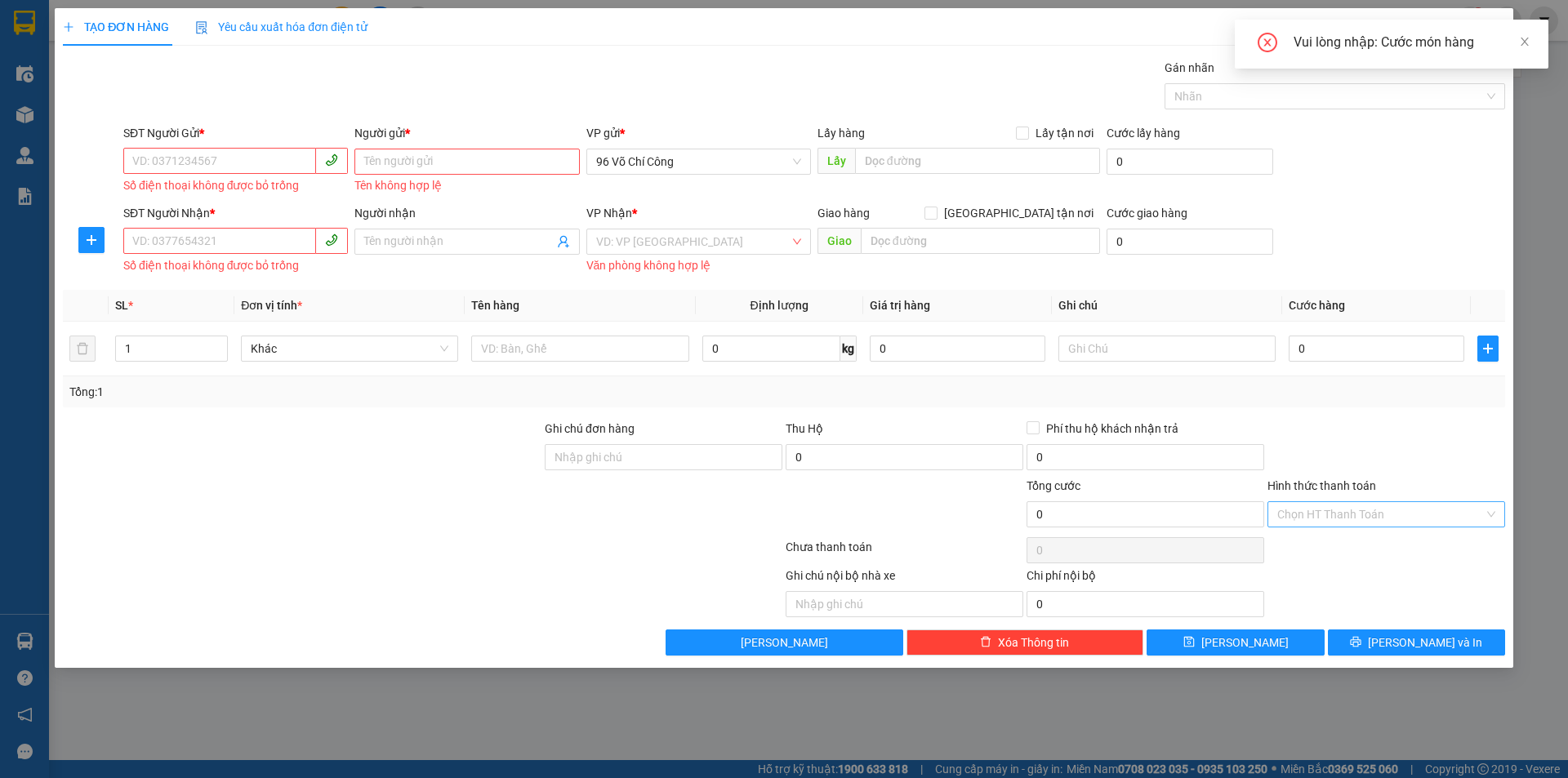
click at [1332, 531] on div "Transit Pickup Surcharge Ids Transit Deliver Surcharge Ids Transit Deliver Surc…" at bounding box center [784, 357] width 1442 height 597
click at [1346, 506] on input "Hình thức thanh toán" at bounding box center [1380, 514] width 207 height 24
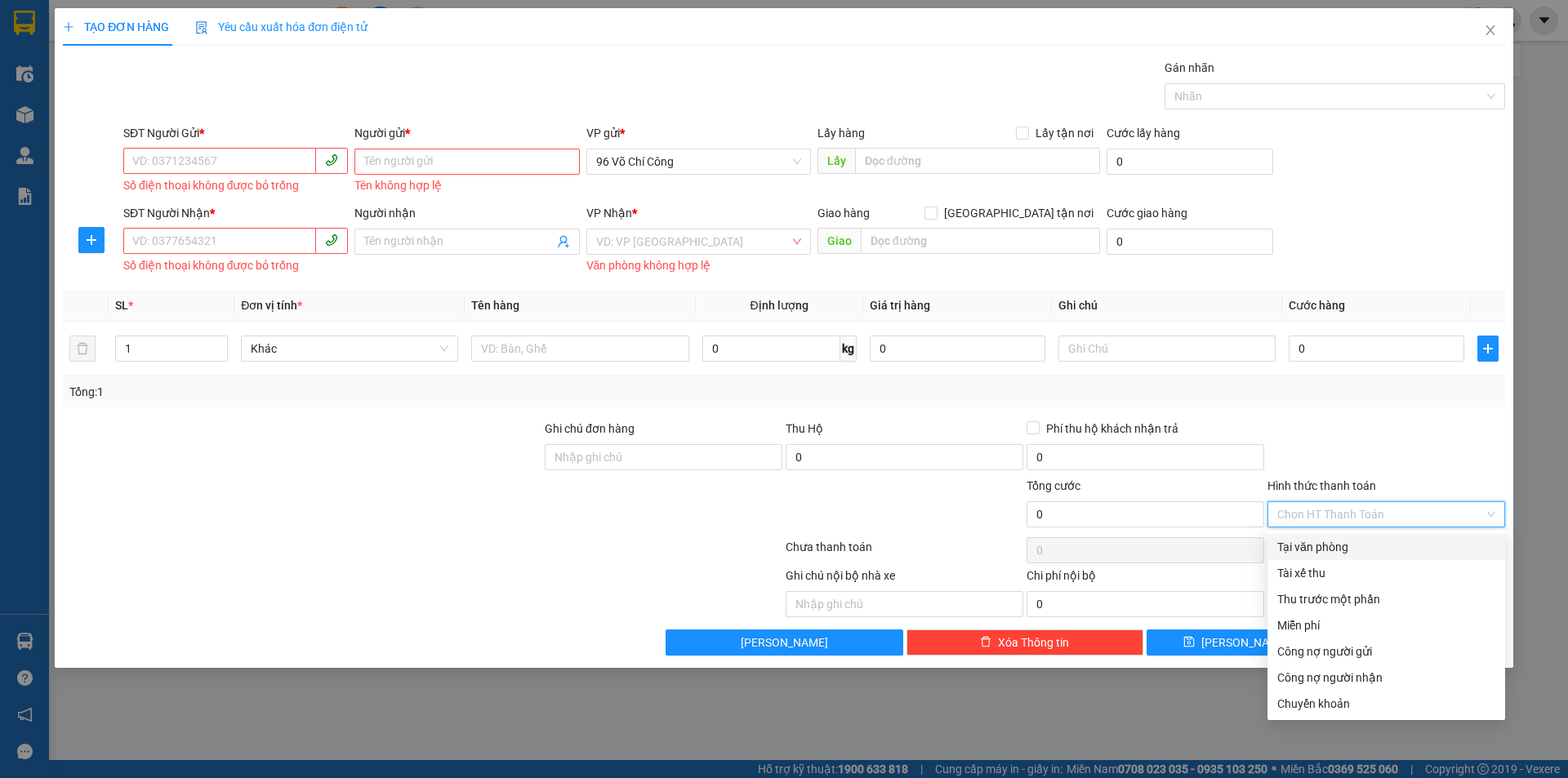
click at [1346, 514] on input "Hình thức thanh toán" at bounding box center [1380, 514] width 207 height 24
click at [1488, 33] on icon "close" at bounding box center [1489, 30] width 9 height 10
click at [1489, 29] on div "vphkvynhi.hkot 1" at bounding box center [1454, 21] width 225 height 29
click at [1492, 33] on div "vphkvynhi.hkot 1" at bounding box center [1454, 21] width 225 height 29
click at [1496, 34] on div at bounding box center [1507, 21] width 29 height 29
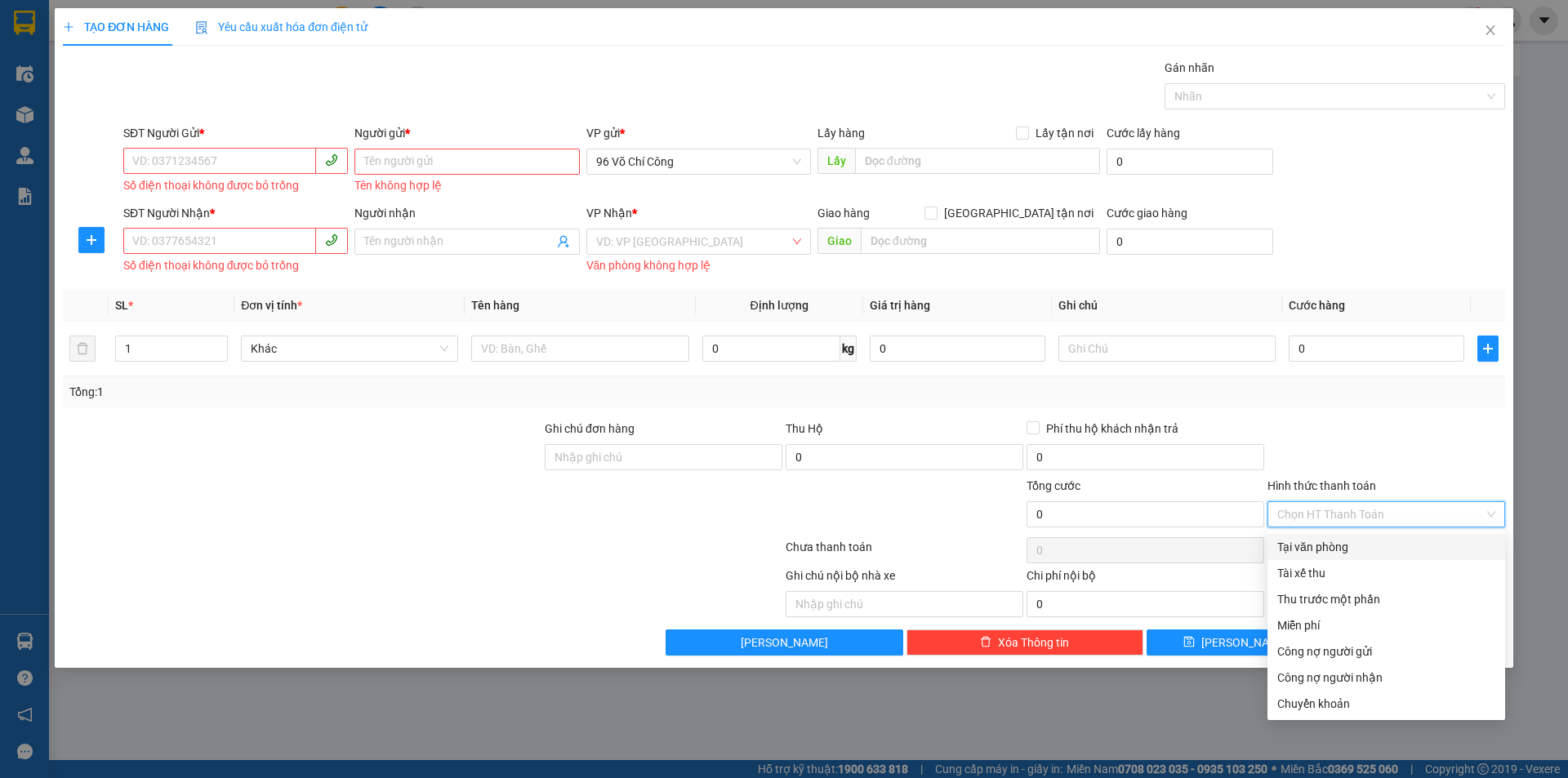
click at [1496, 34] on div at bounding box center [1507, 21] width 29 height 29
click at [1495, 35] on div "Kết quả tìm kiếm ( 0 ) Bộ lọc No Data vphkvynhi.hkot 1" at bounding box center [784, 20] width 1568 height 41
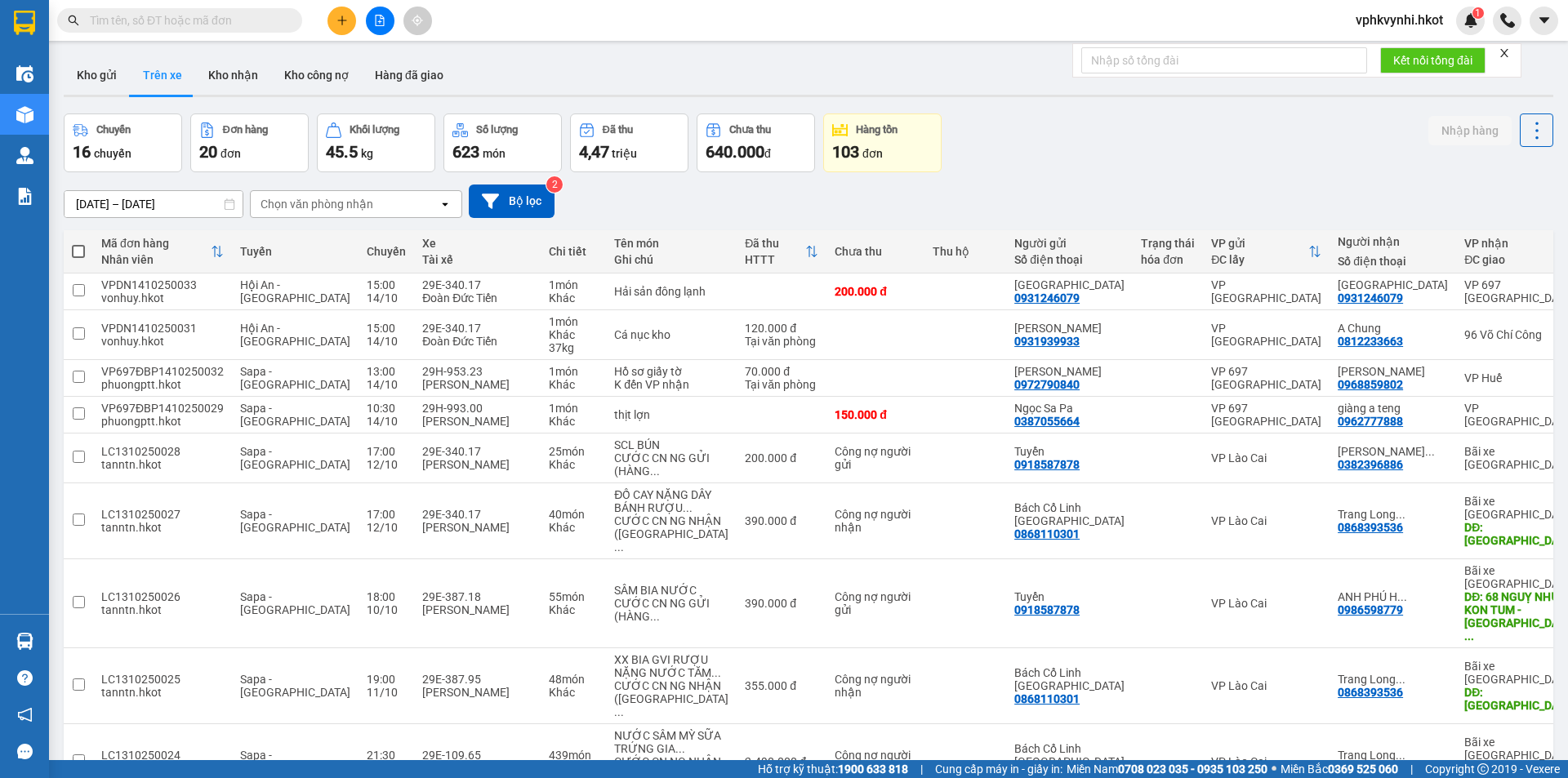
click at [190, 24] on input "text" at bounding box center [186, 20] width 193 height 18
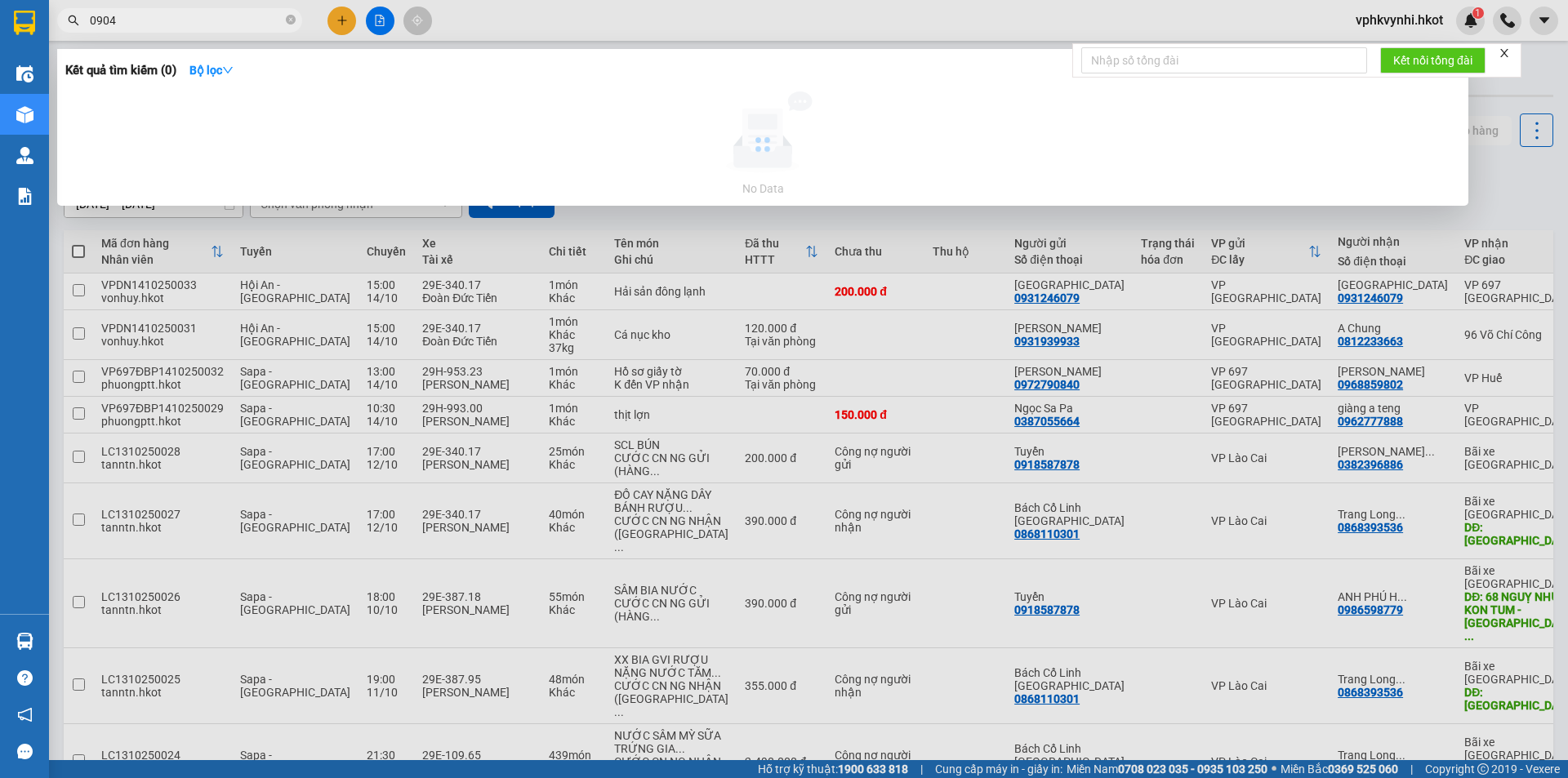
click at [192, 26] on input "0904" at bounding box center [186, 20] width 193 height 18
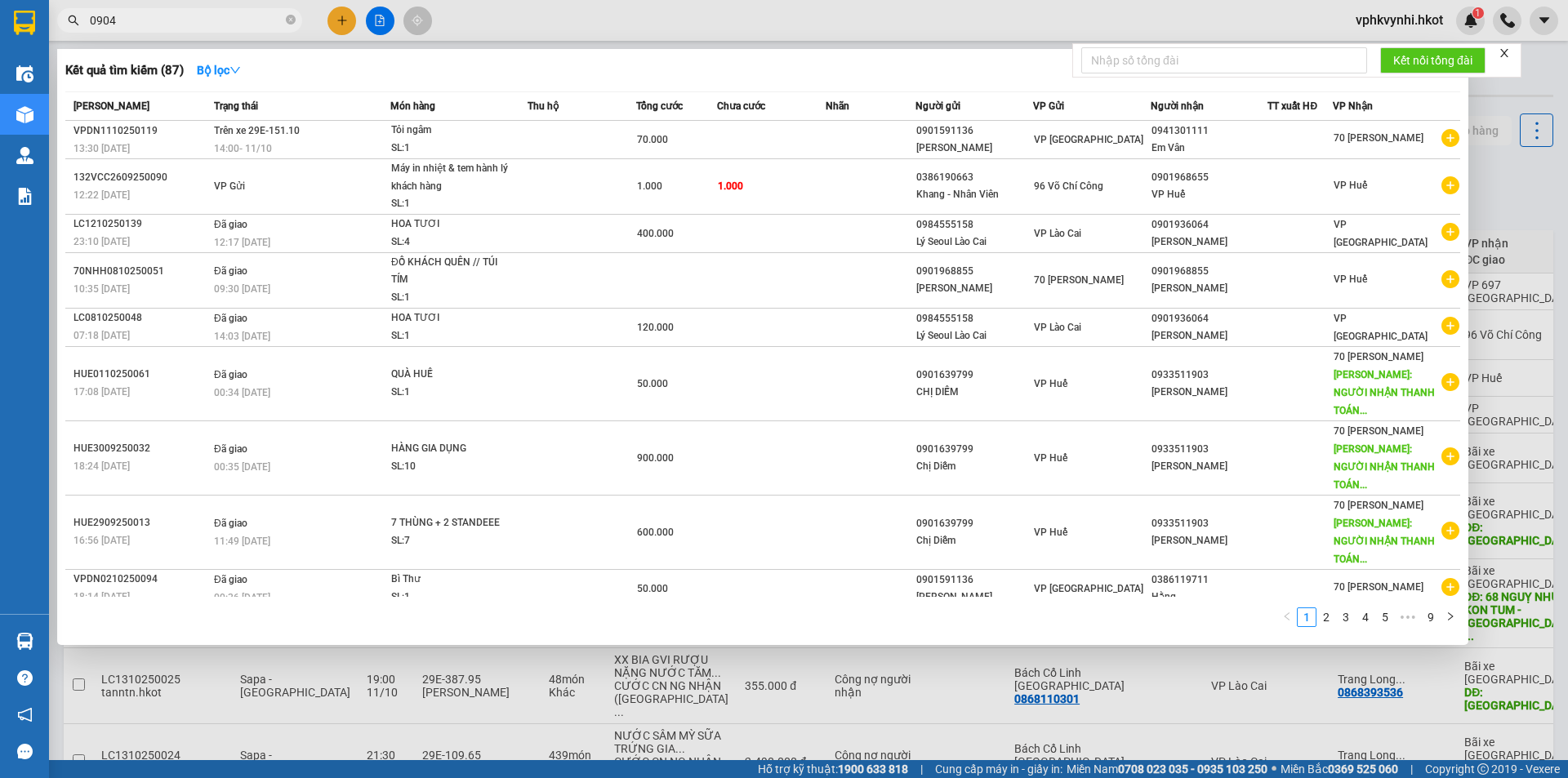
click at [208, 14] on input "0904" at bounding box center [186, 20] width 193 height 18
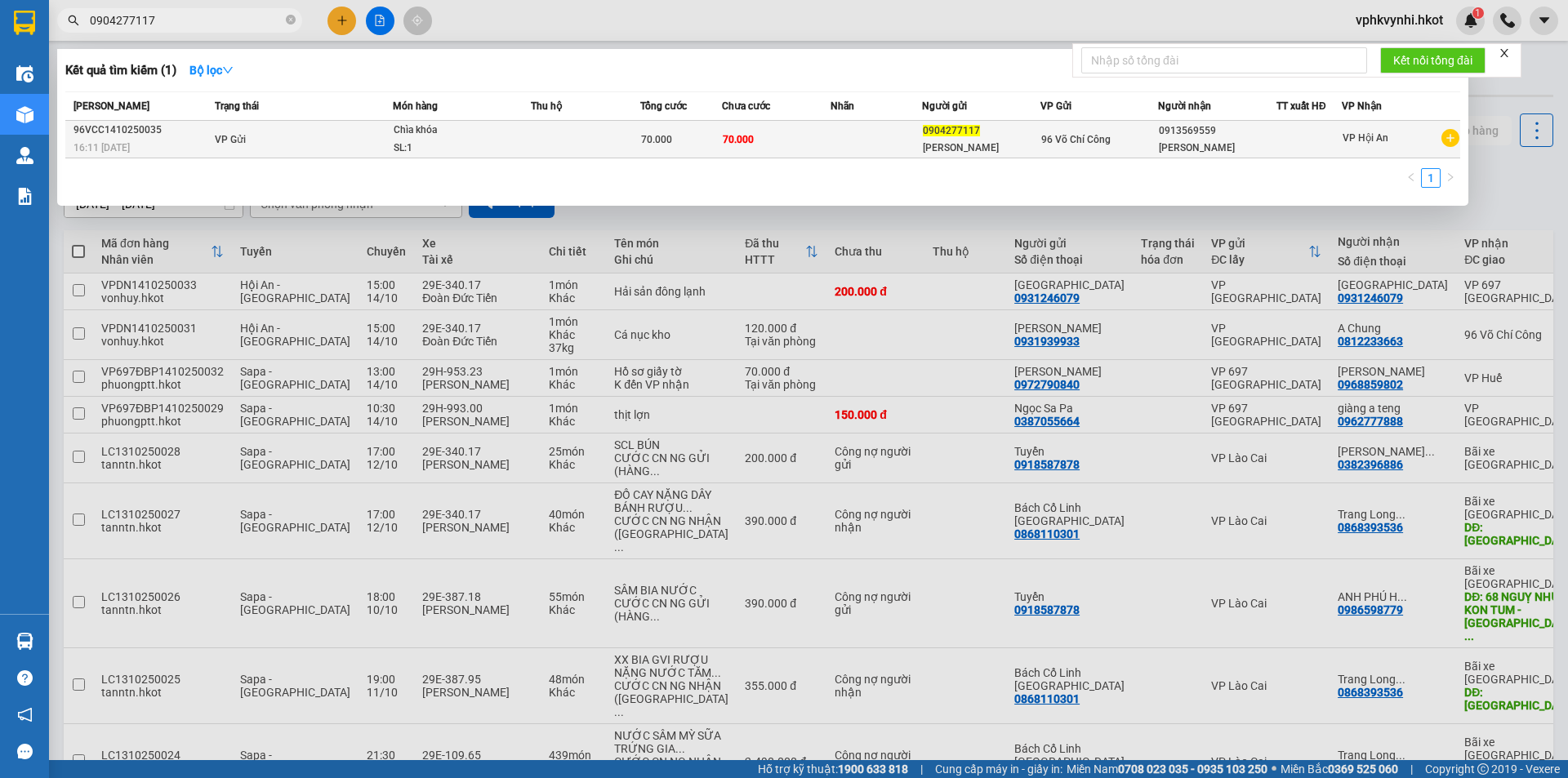
type input "0904277117"
click at [629, 136] on td at bounding box center [585, 140] width 109 height 38
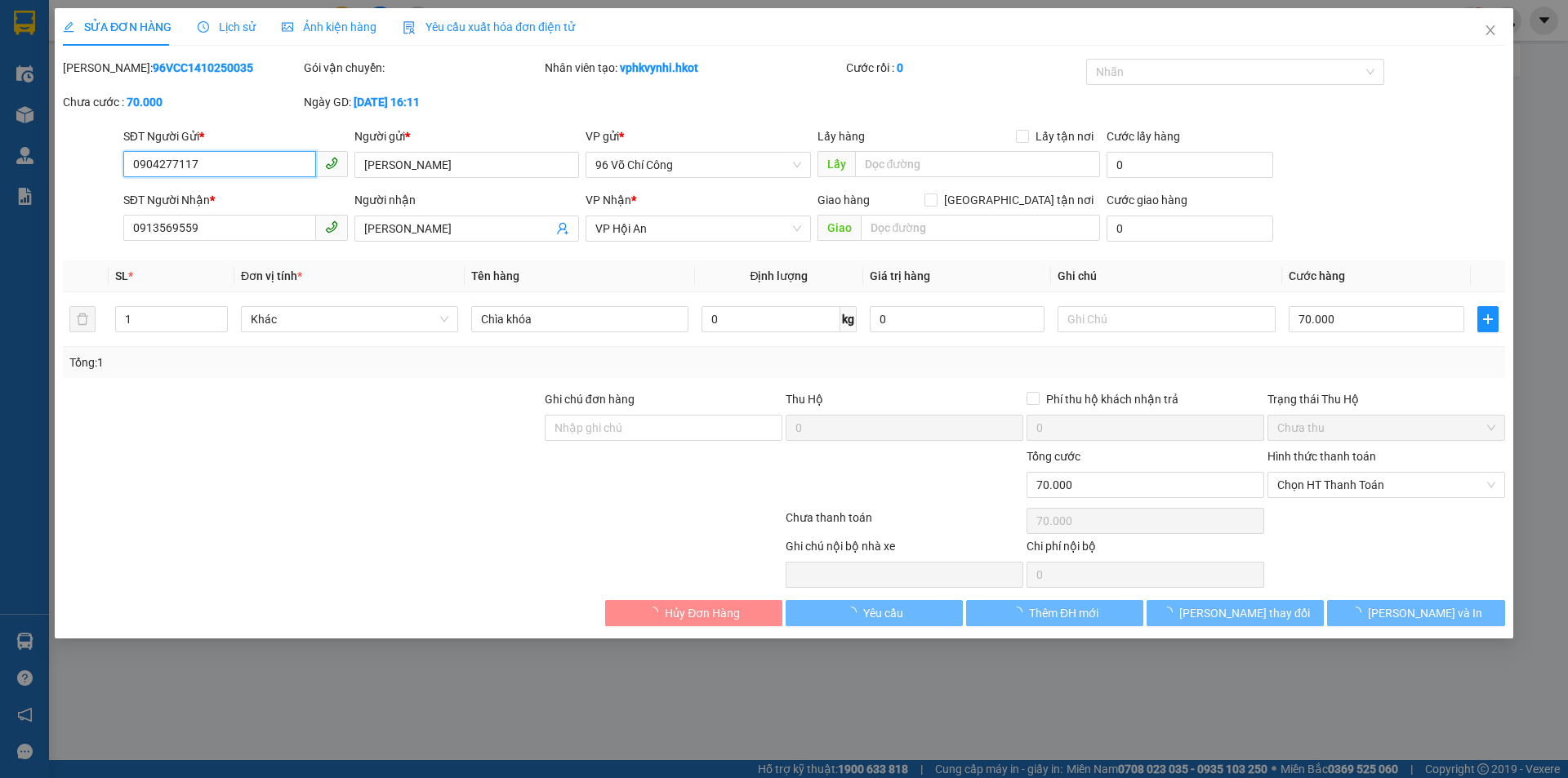
type input "0904277117"
type input "[PERSON_NAME]"
type input "0913569559"
type input "[PERSON_NAME]"
type input "0"
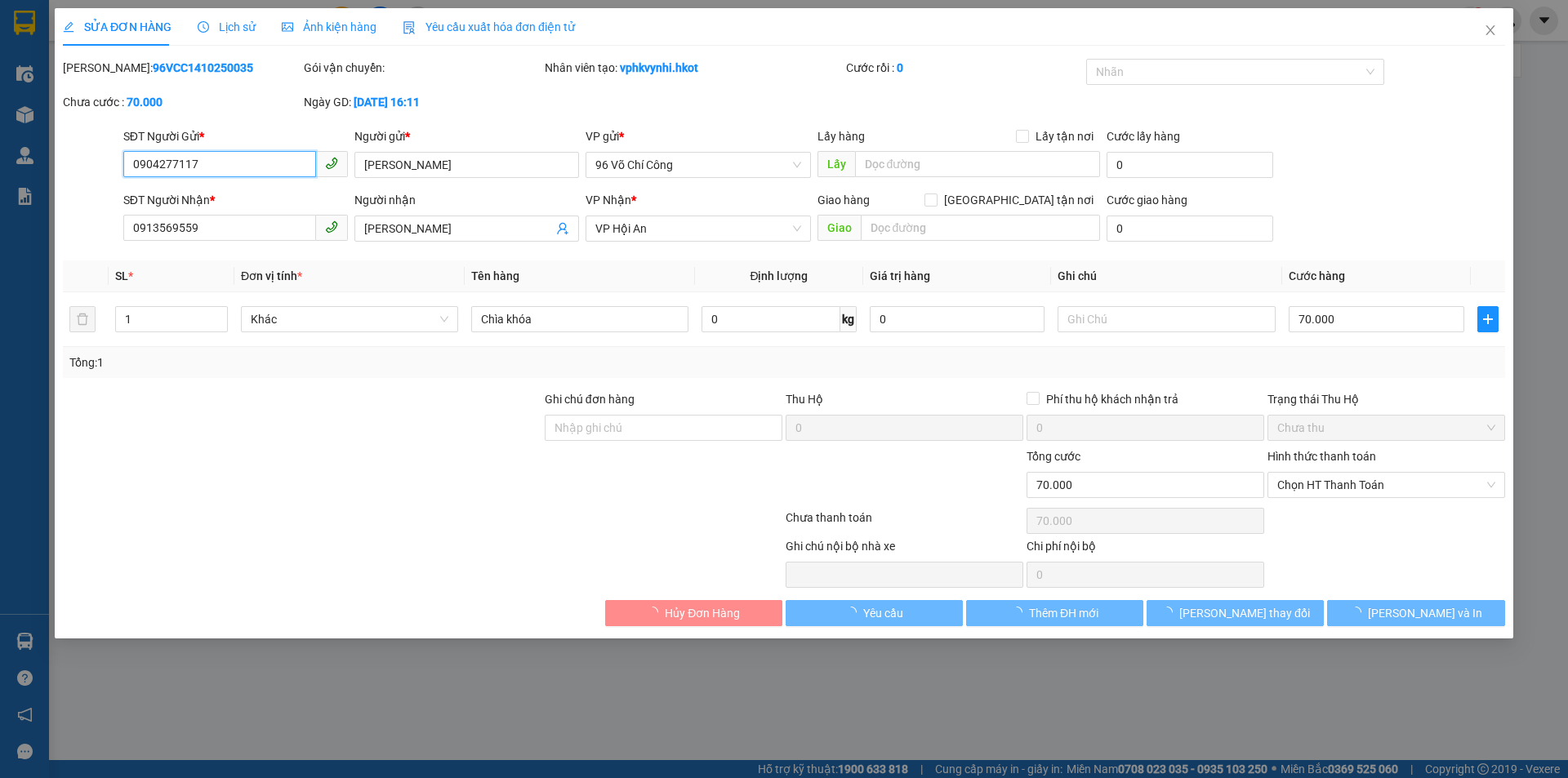
type input "70.000"
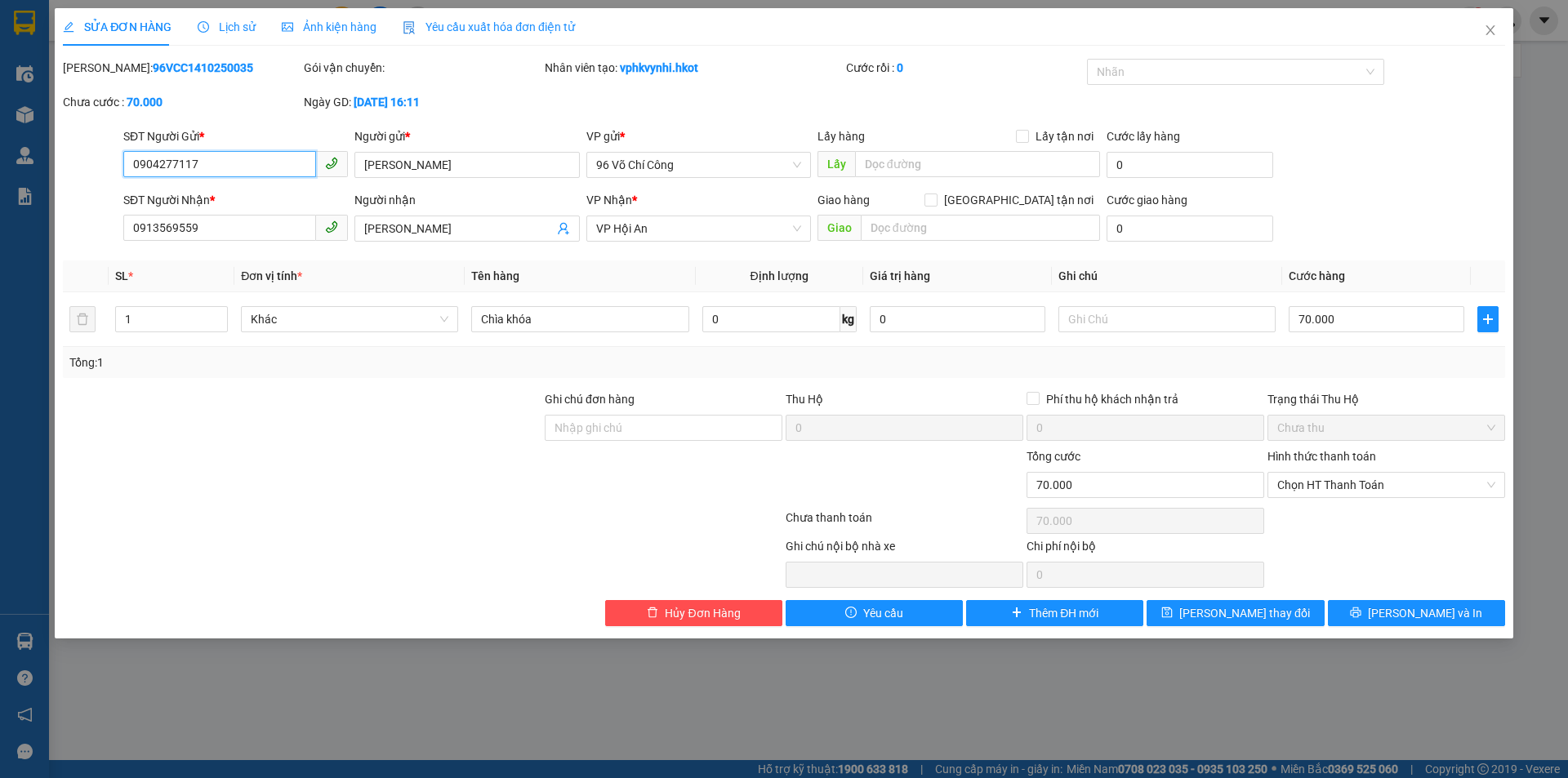
click at [1349, 418] on span "Chưa thu" at bounding box center [1386, 428] width 218 height 24
click at [1329, 484] on span "Chọn HT Thanh Toán" at bounding box center [1386, 485] width 218 height 24
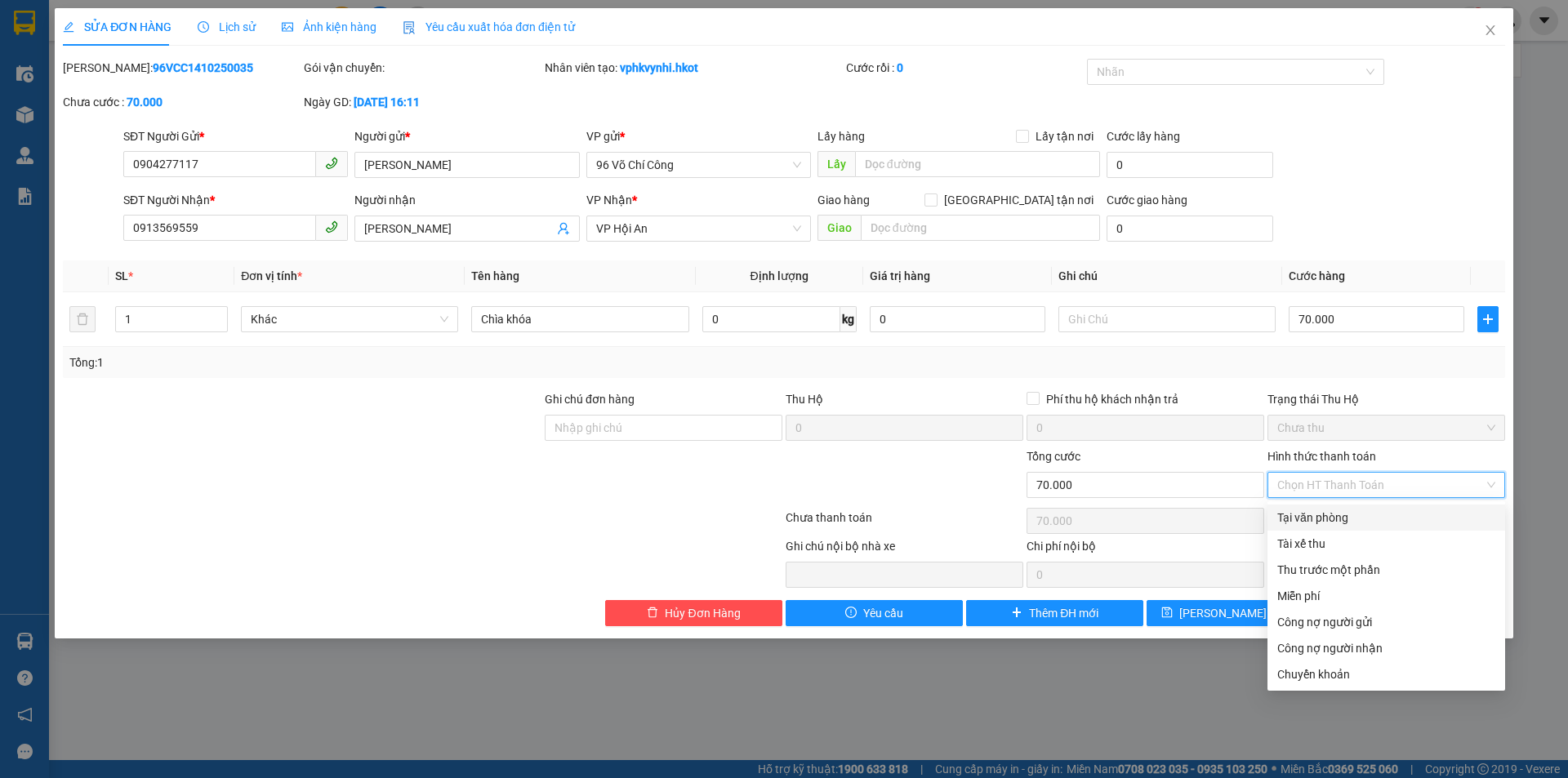
click at [1334, 515] on div "Tại văn phòng" at bounding box center [1386, 518] width 218 height 18
type input "0"
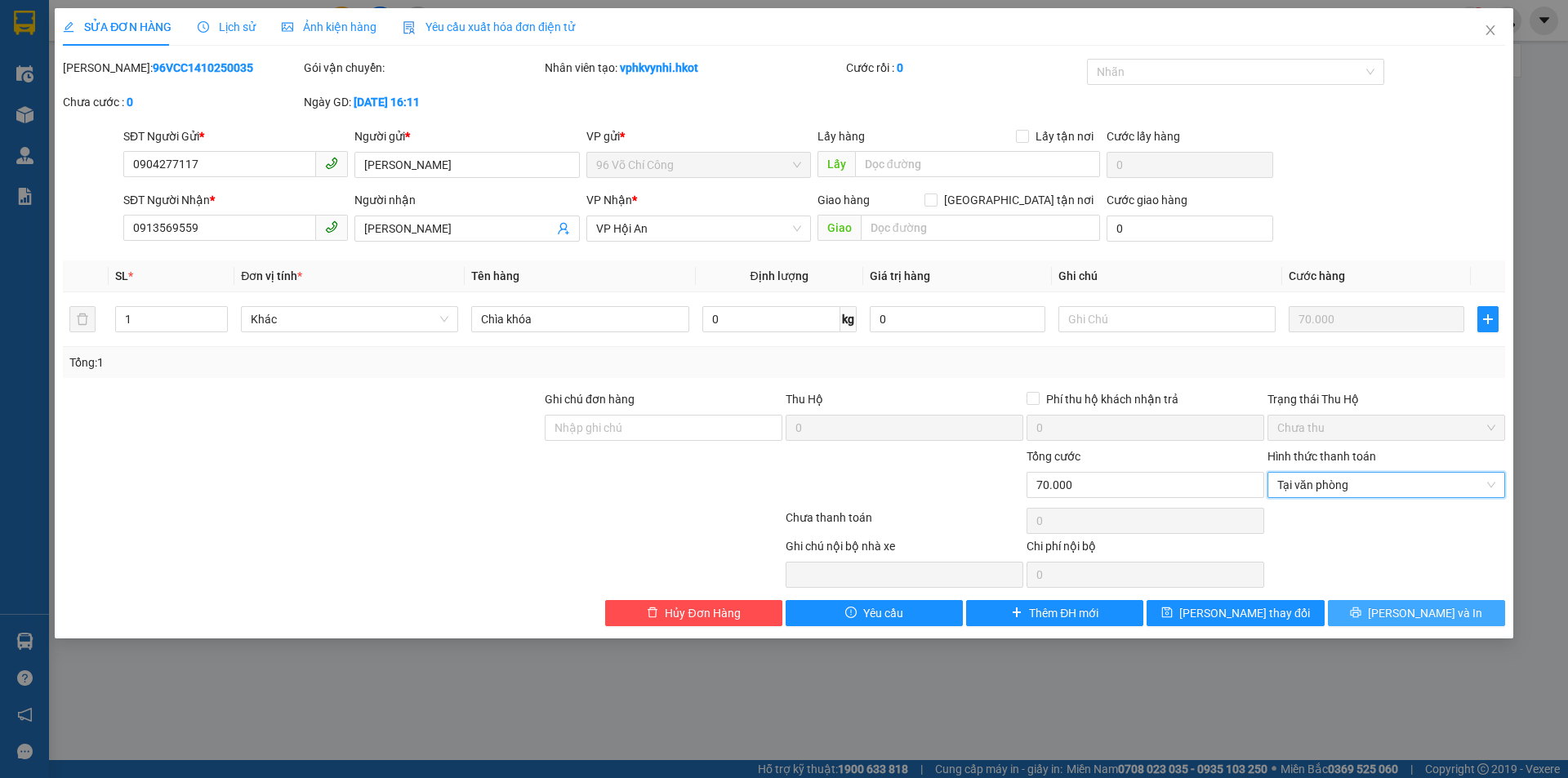
click at [1375, 612] on button "[PERSON_NAME] và In" at bounding box center [1416, 613] width 177 height 26
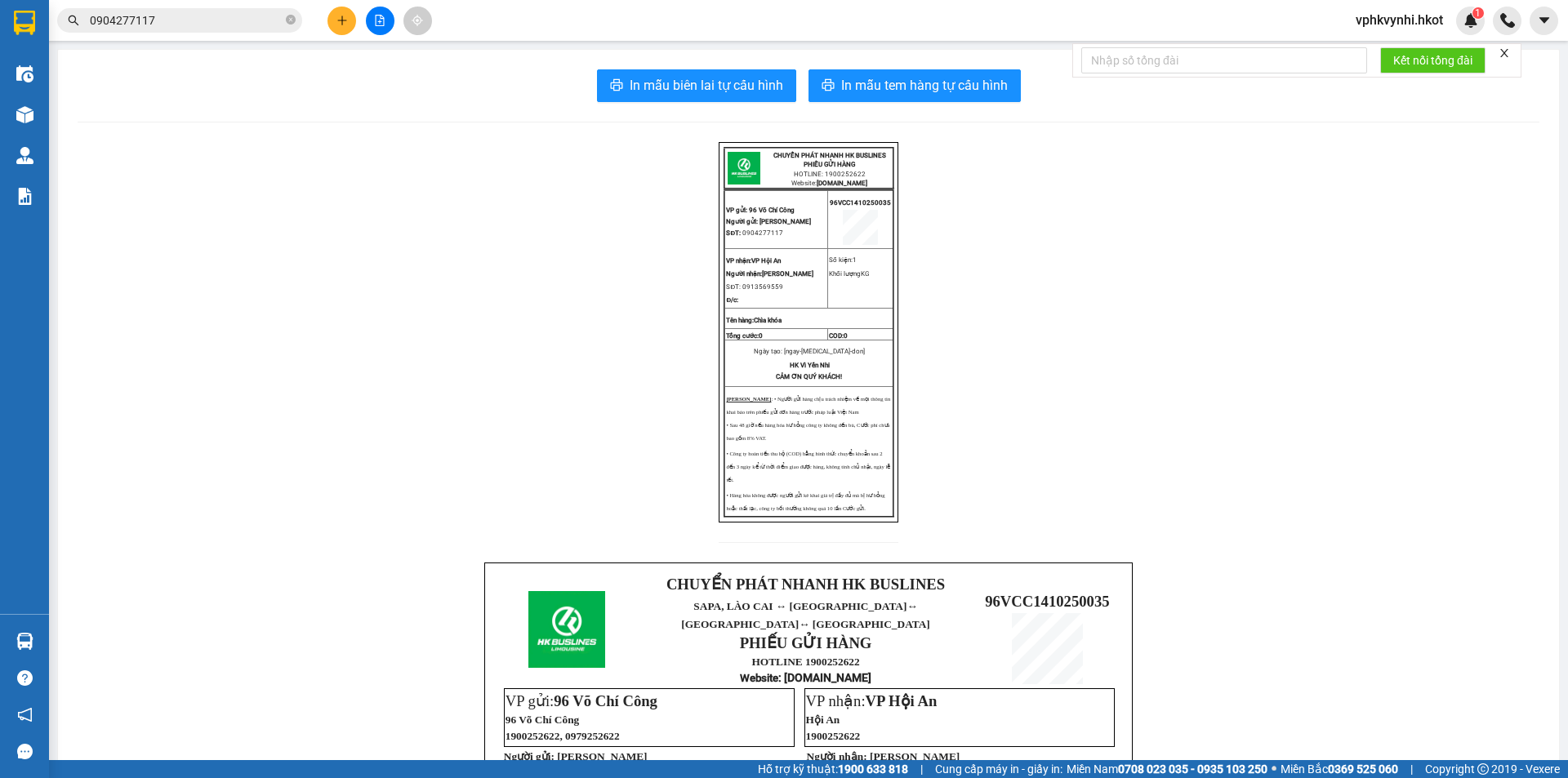
click at [760, 220] on span "[PERSON_NAME]" at bounding box center [784, 221] width 51 height 7
click at [704, 91] on span "In mẫu biên lai tự cấu hình" at bounding box center [707, 85] width 154 height 20
click at [912, 85] on span "In mẫu tem hàng tự cấu hình" at bounding box center [924, 85] width 167 height 20
click at [732, 82] on span "In mẫu biên lai tự cấu hình" at bounding box center [707, 85] width 154 height 20
click at [261, 24] on input "0904277117" at bounding box center [186, 20] width 193 height 18
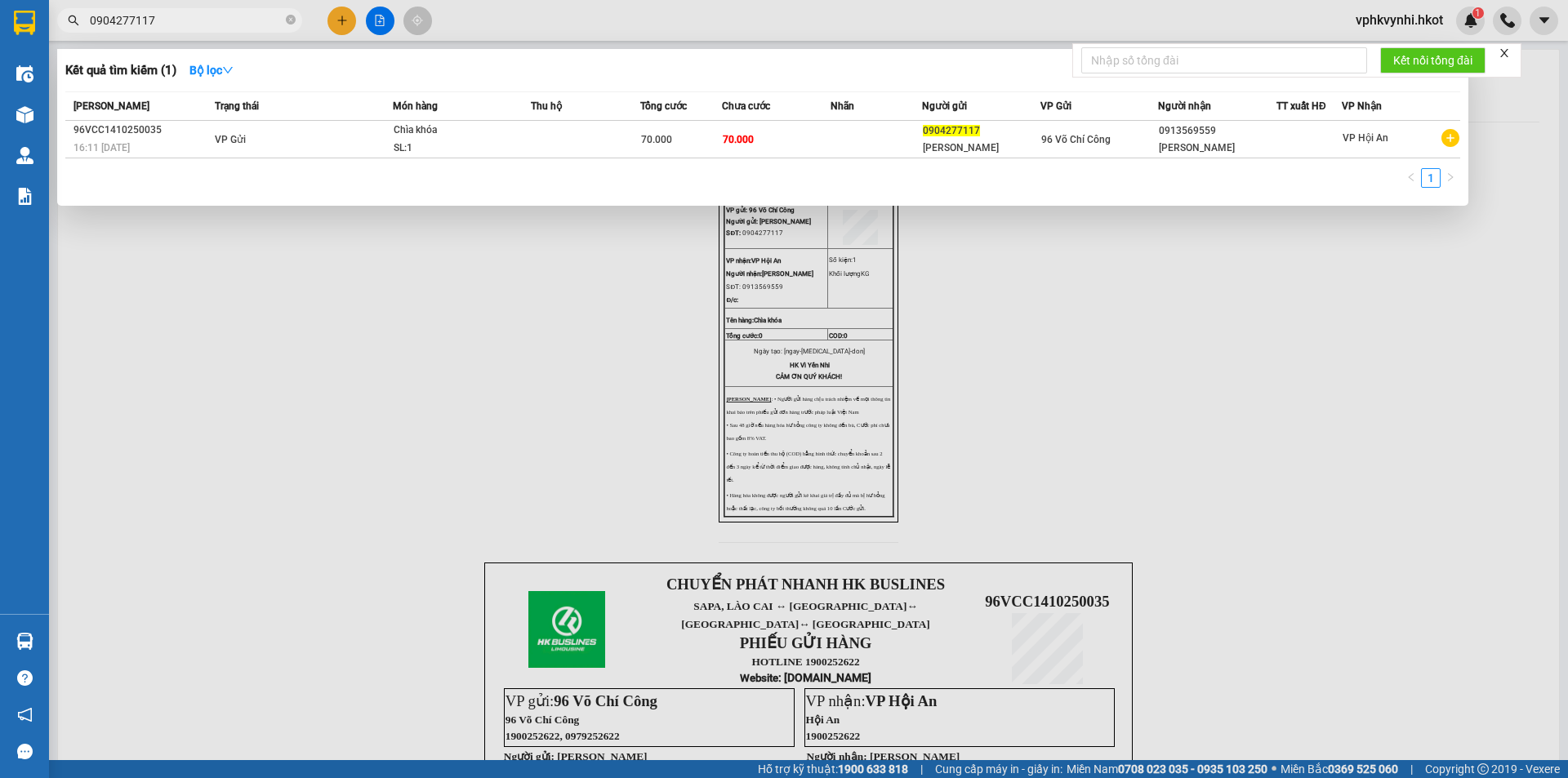
click at [857, 347] on div at bounding box center [784, 389] width 1568 height 778
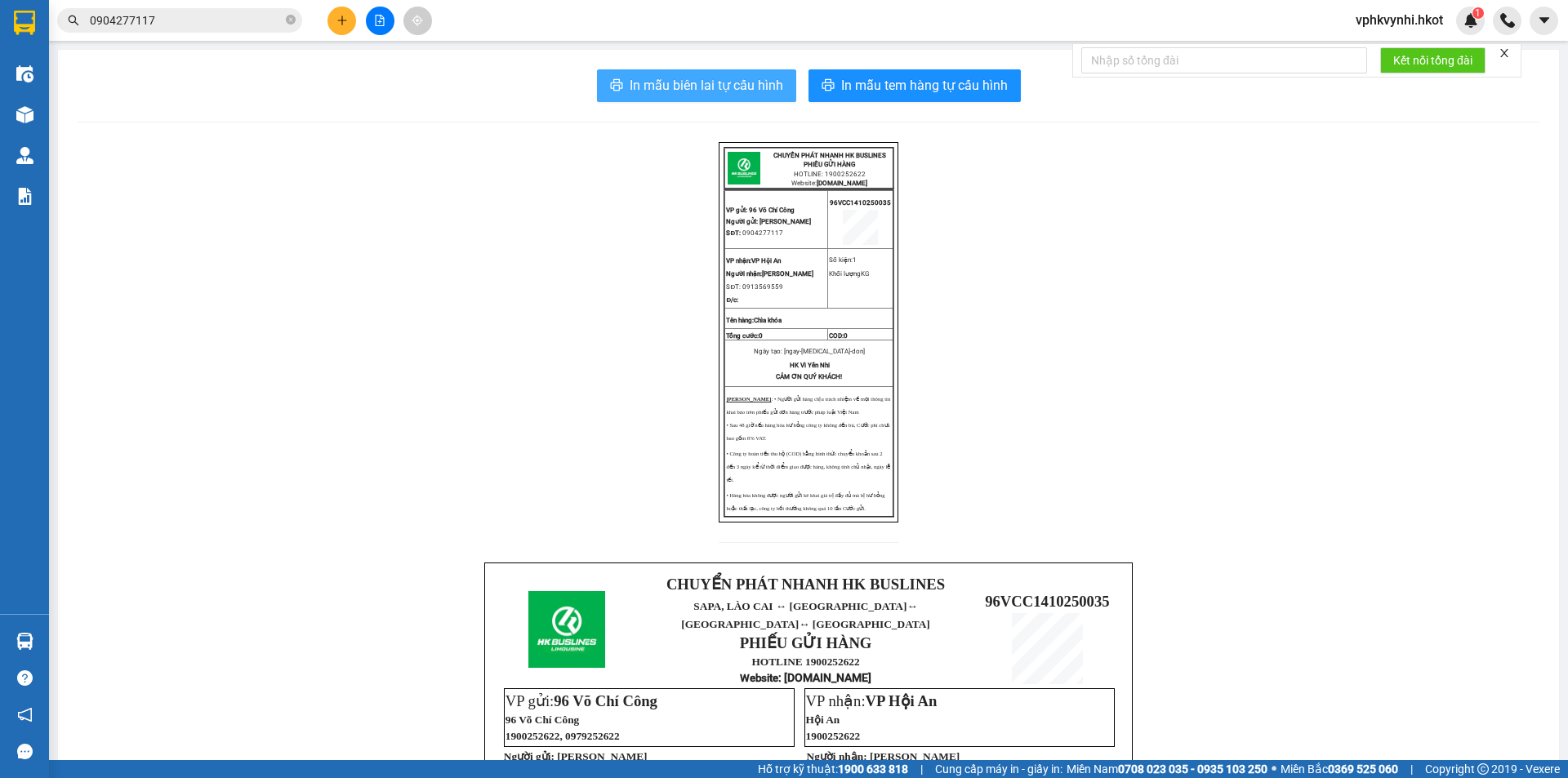
click at [747, 93] on span "In mẫu biên lai tự cấu hình" at bounding box center [707, 85] width 154 height 20
click at [937, 58] on div "In mẫu biên lai tự cấu hình In mẫu tem hàng tự cấu hình CHUYỂN PHÁT NHANH HK BU…" at bounding box center [808, 594] width 1501 height 1089
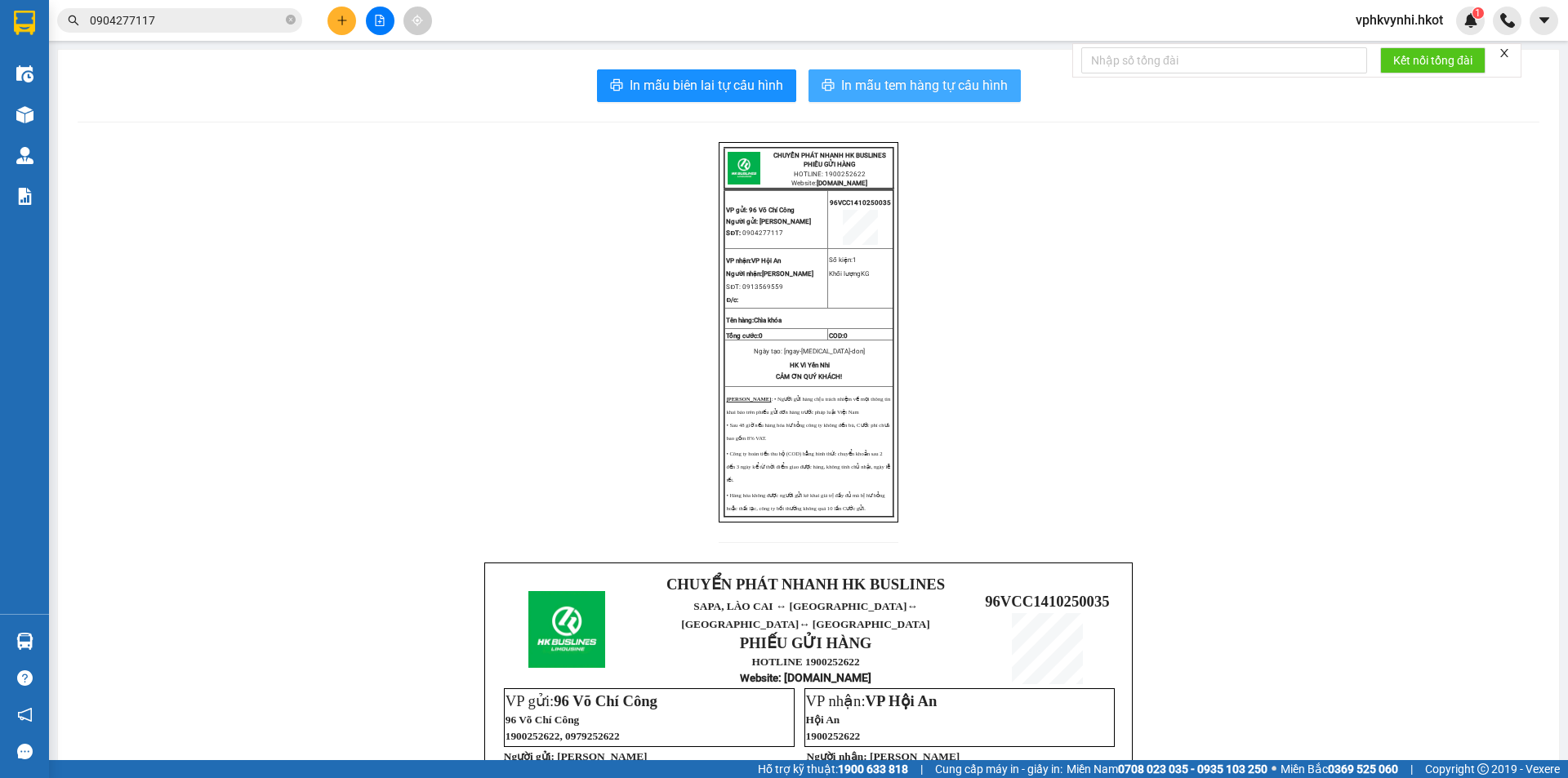
click at [937, 87] on span "In mẫu tem hàng tự cấu hình" at bounding box center [924, 85] width 167 height 20
click at [235, 16] on input "0904277117" at bounding box center [186, 20] width 193 height 18
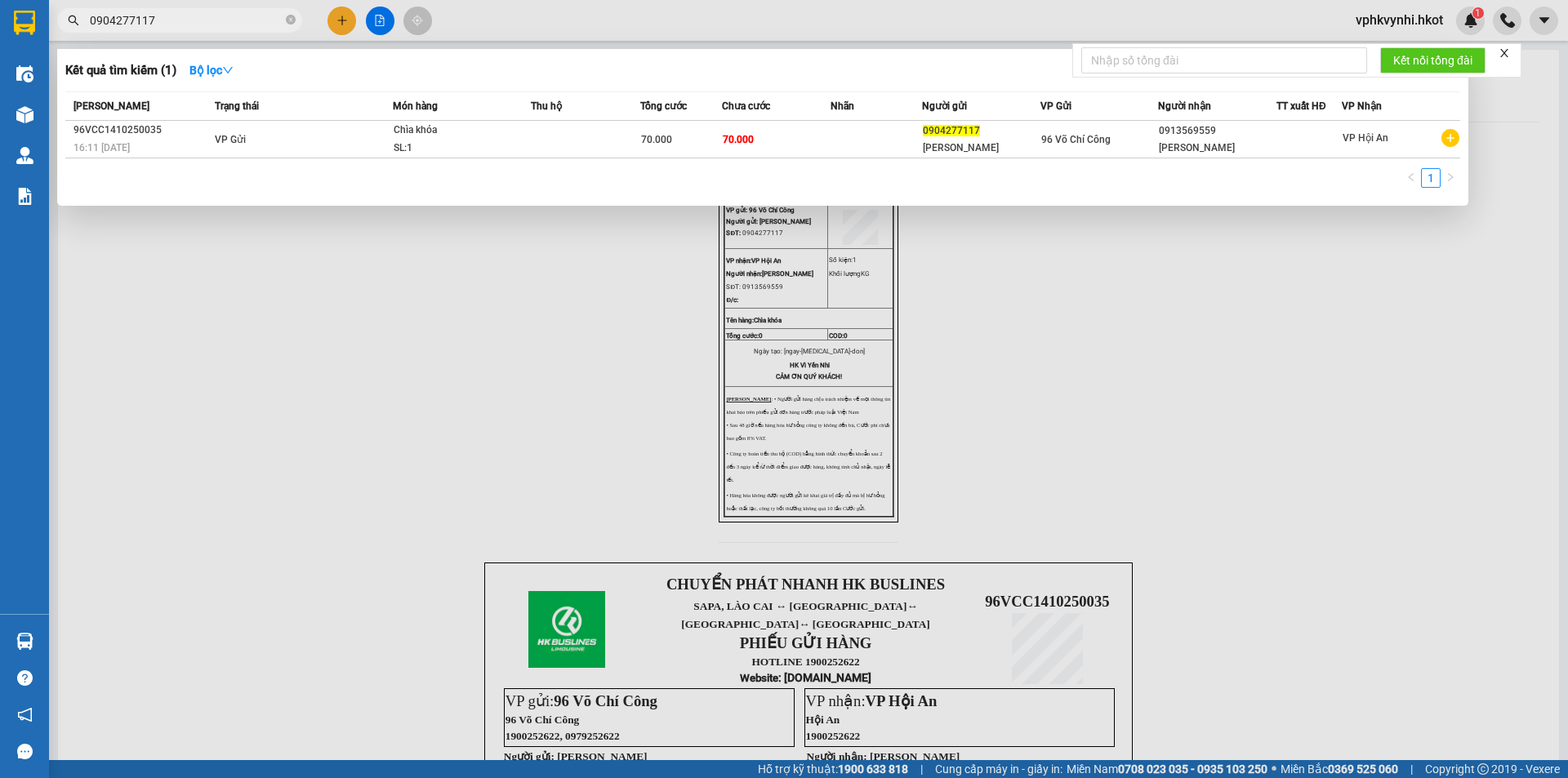
click at [496, 484] on div at bounding box center [784, 389] width 1568 height 778
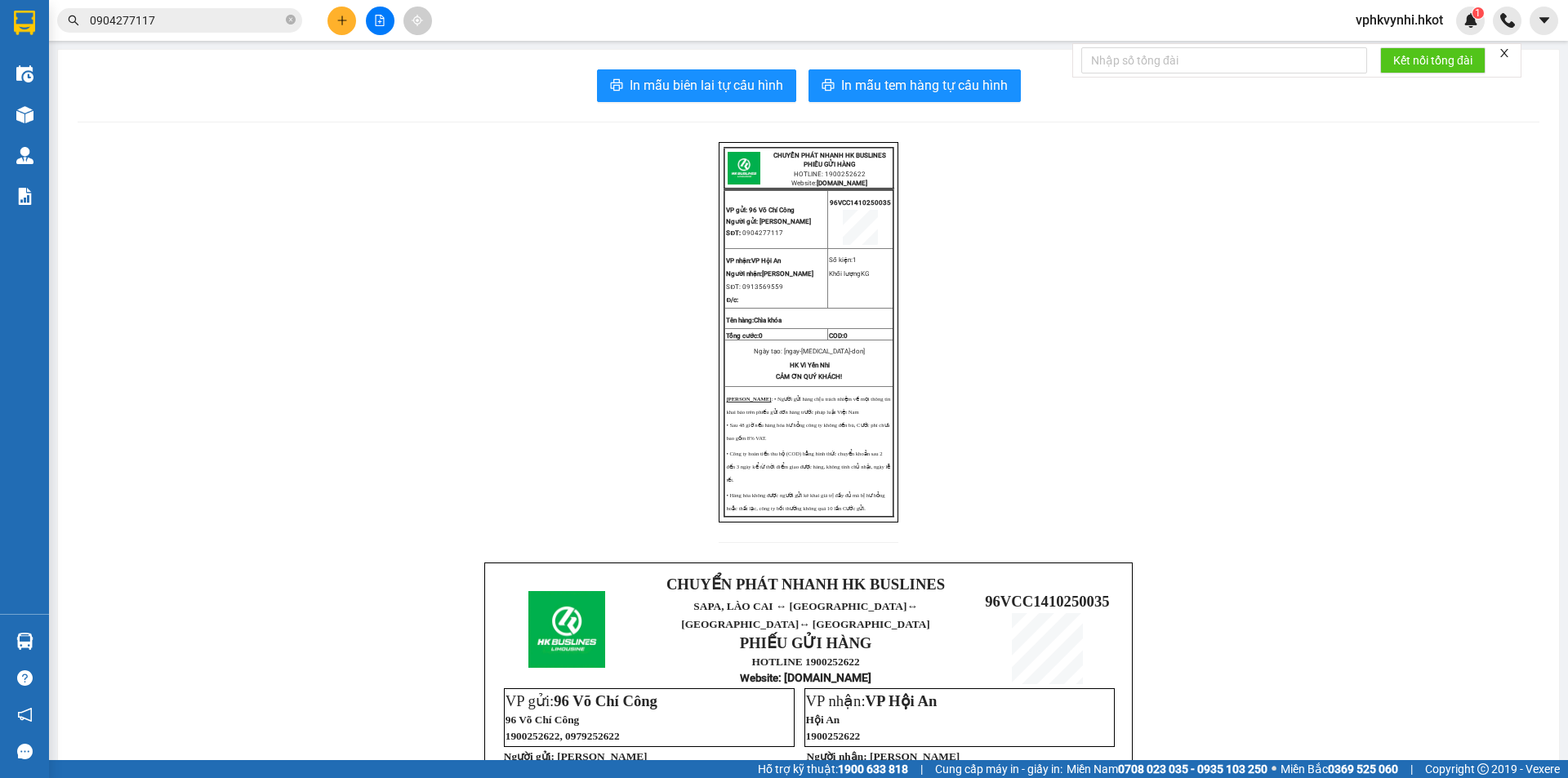
drag, startPoint x: 197, startPoint y: 34, endPoint x: 208, endPoint y: 29, distance: 12.8
click at [203, 32] on div "Kết quả tìm kiếm ( 1 ) Bộ lọc Mã ĐH Trạng thái Món hàng Thu hộ Tổng cước Chưa c…" at bounding box center [159, 21] width 318 height 29
click at [208, 29] on input "0904277117" at bounding box center [186, 20] width 193 height 18
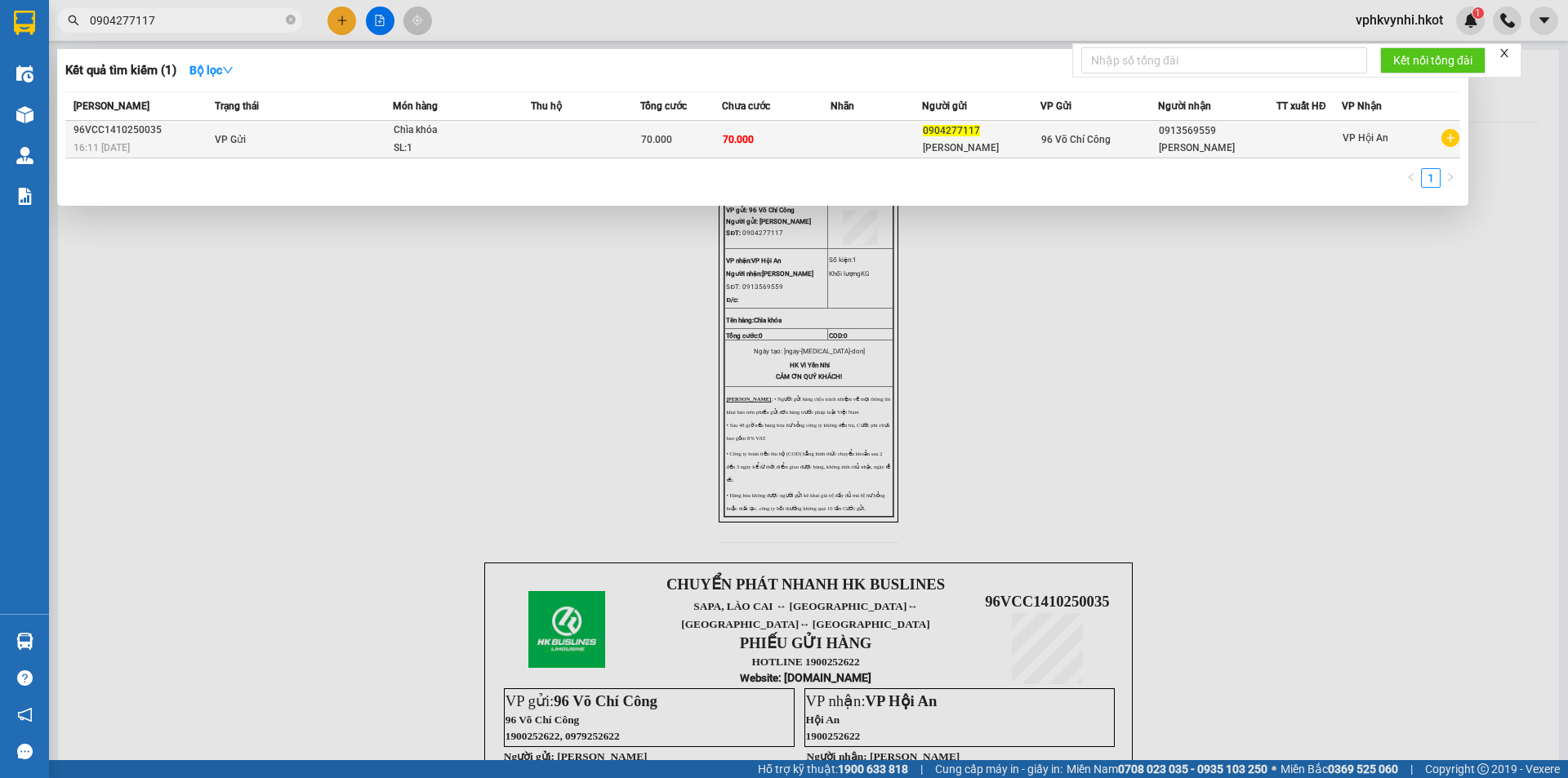
click at [553, 154] on td at bounding box center [585, 140] width 109 height 38
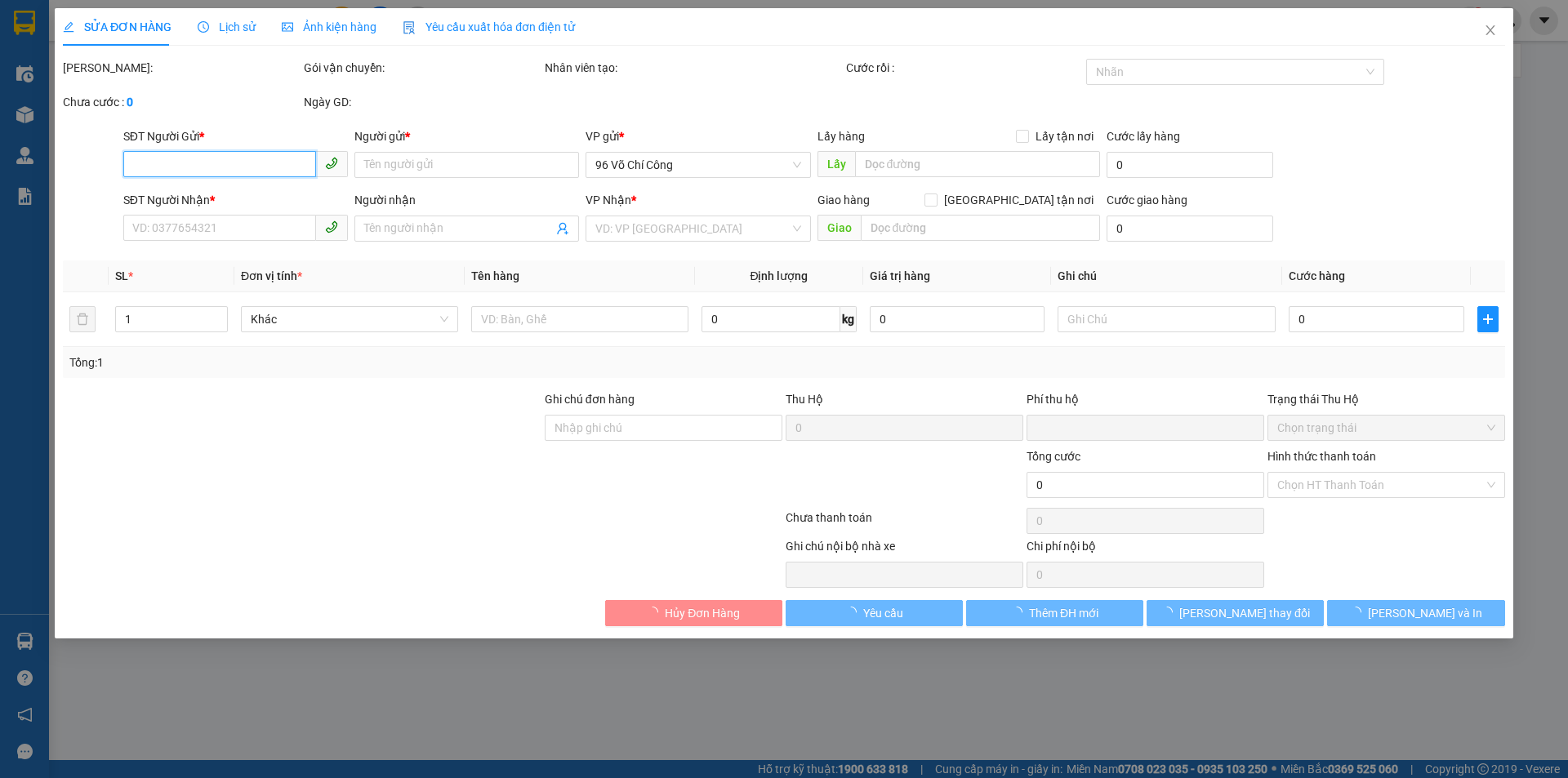
type input "0904277117"
type input "[PERSON_NAME]"
type input "0913569559"
type input "[PERSON_NAME]"
type input "0"
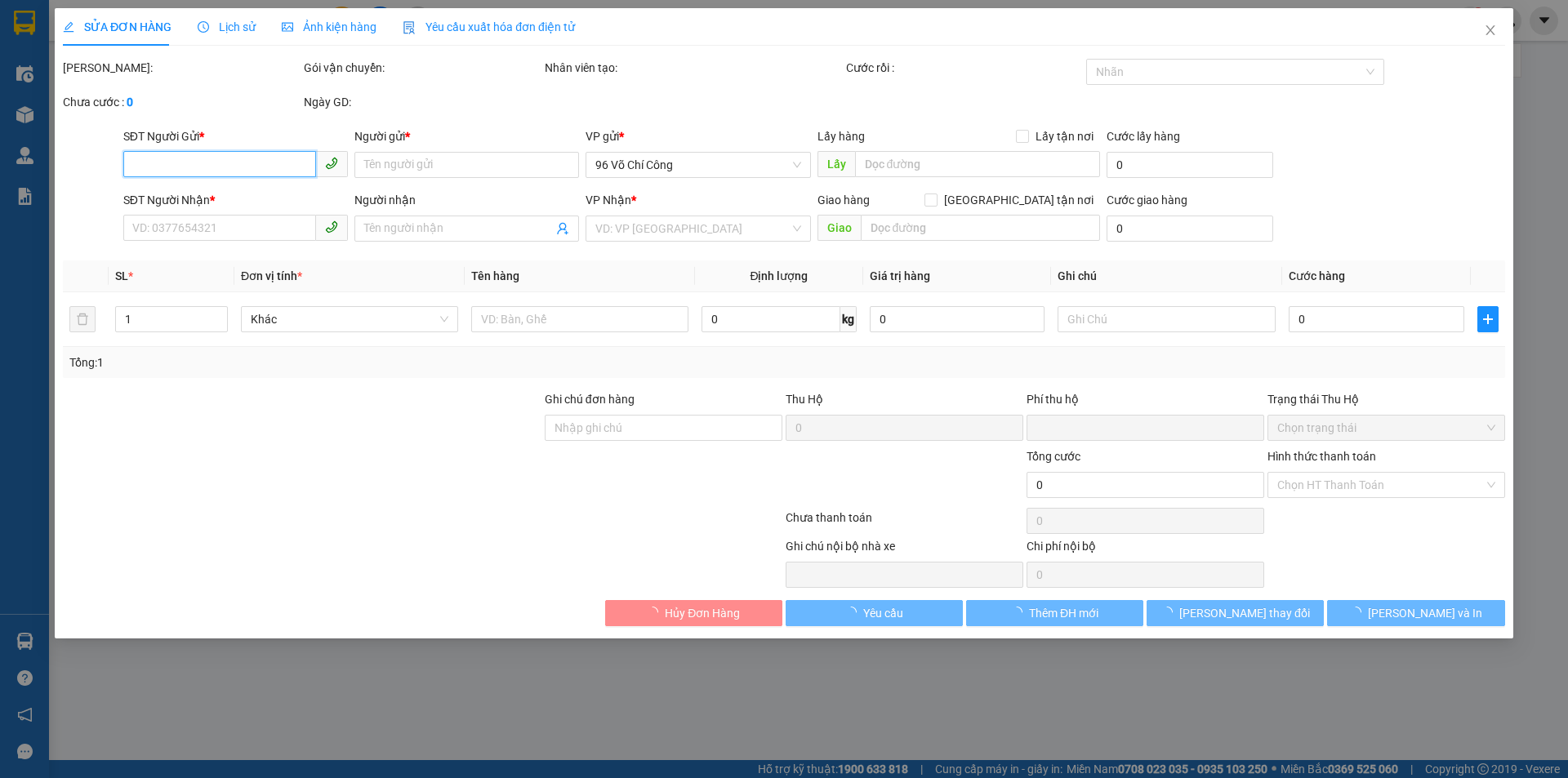
type input "70.000"
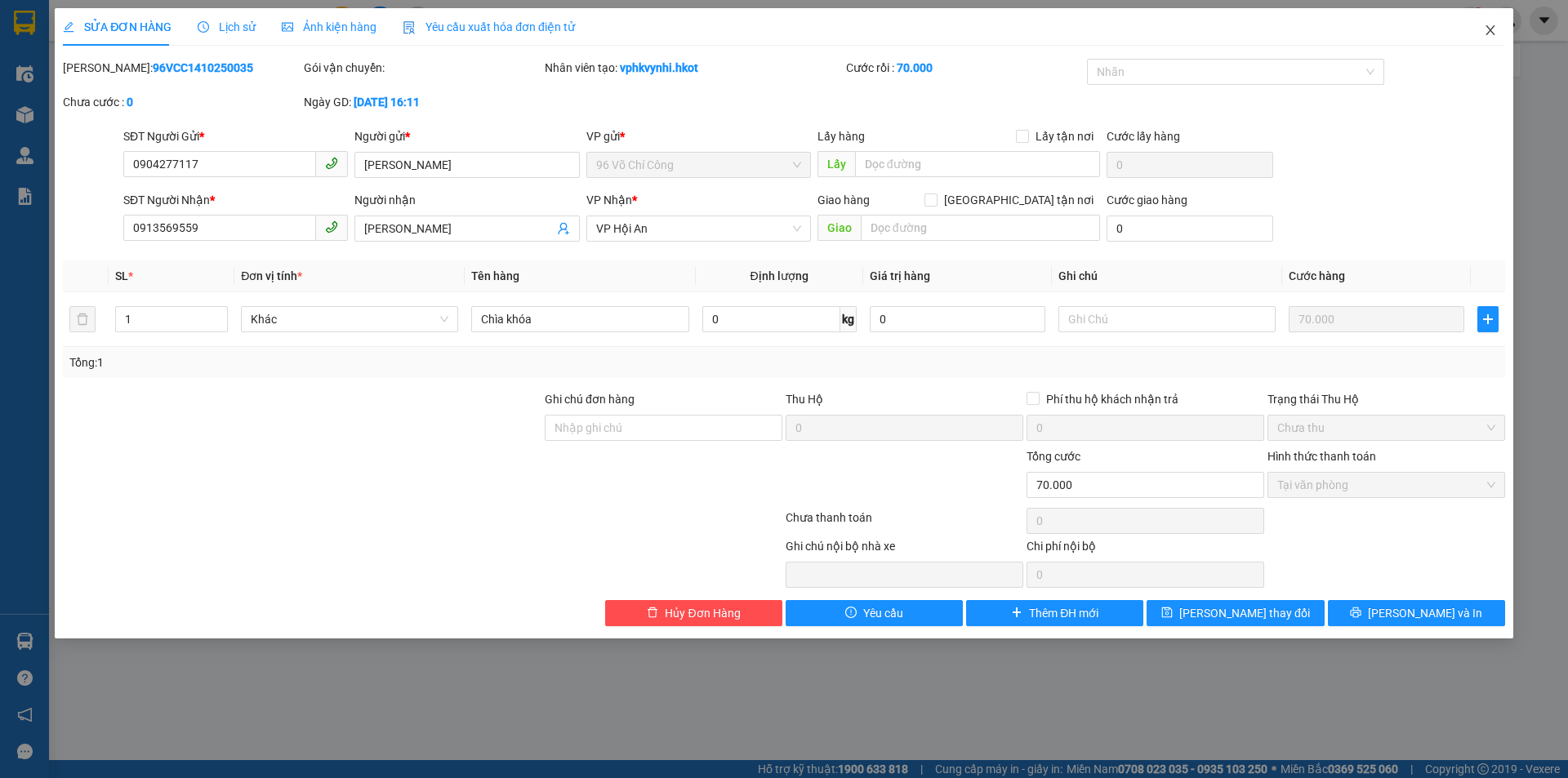
click at [1490, 31] on icon "close" at bounding box center [1489, 30] width 9 height 10
